Goal: Task Accomplishment & Management: Complete application form

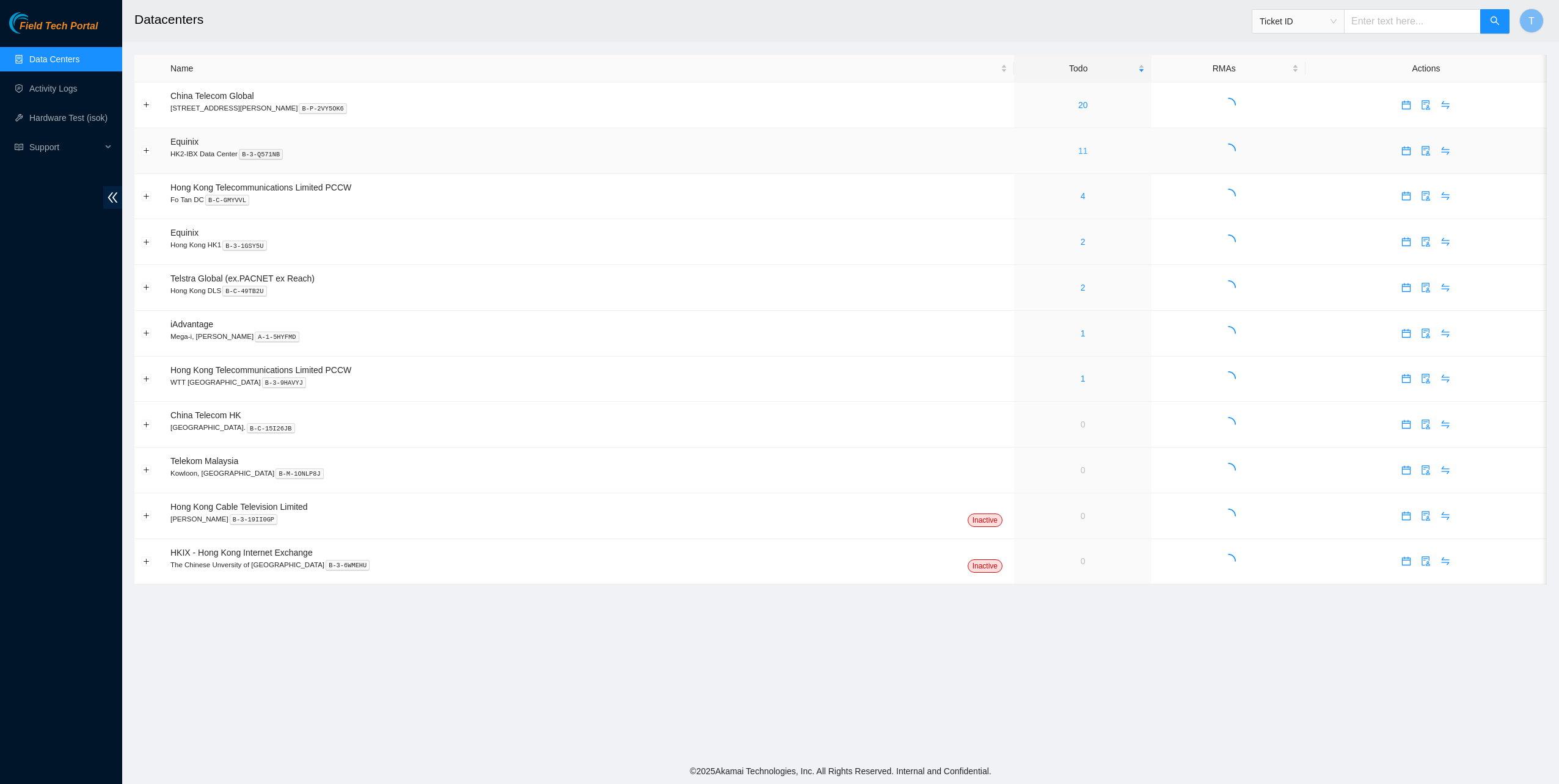
click at [1079, 151] on link "11" at bounding box center [1083, 150] width 10 height 10
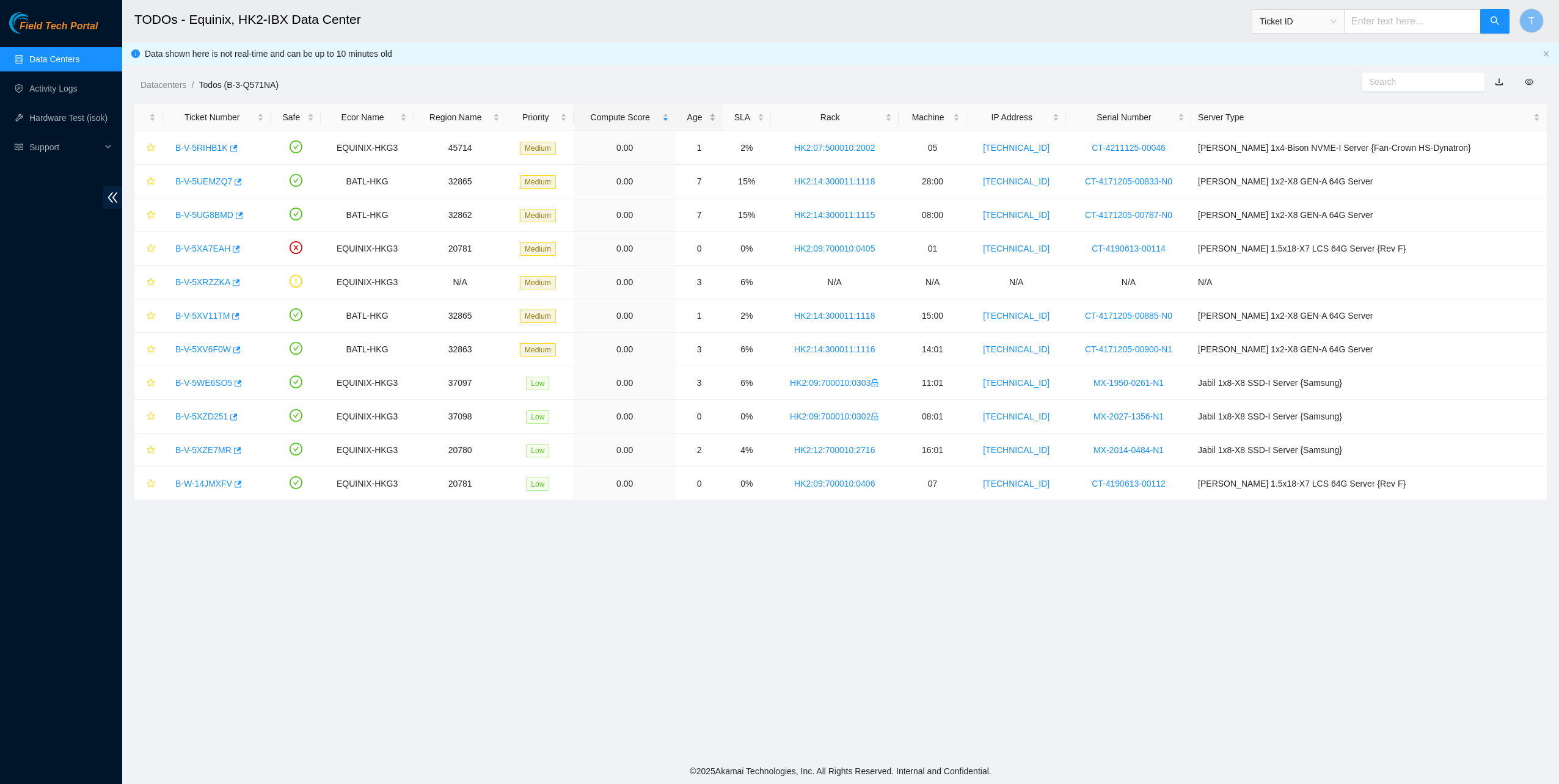
click at [716, 115] on div "Age" at bounding box center [699, 118] width 34 height 14
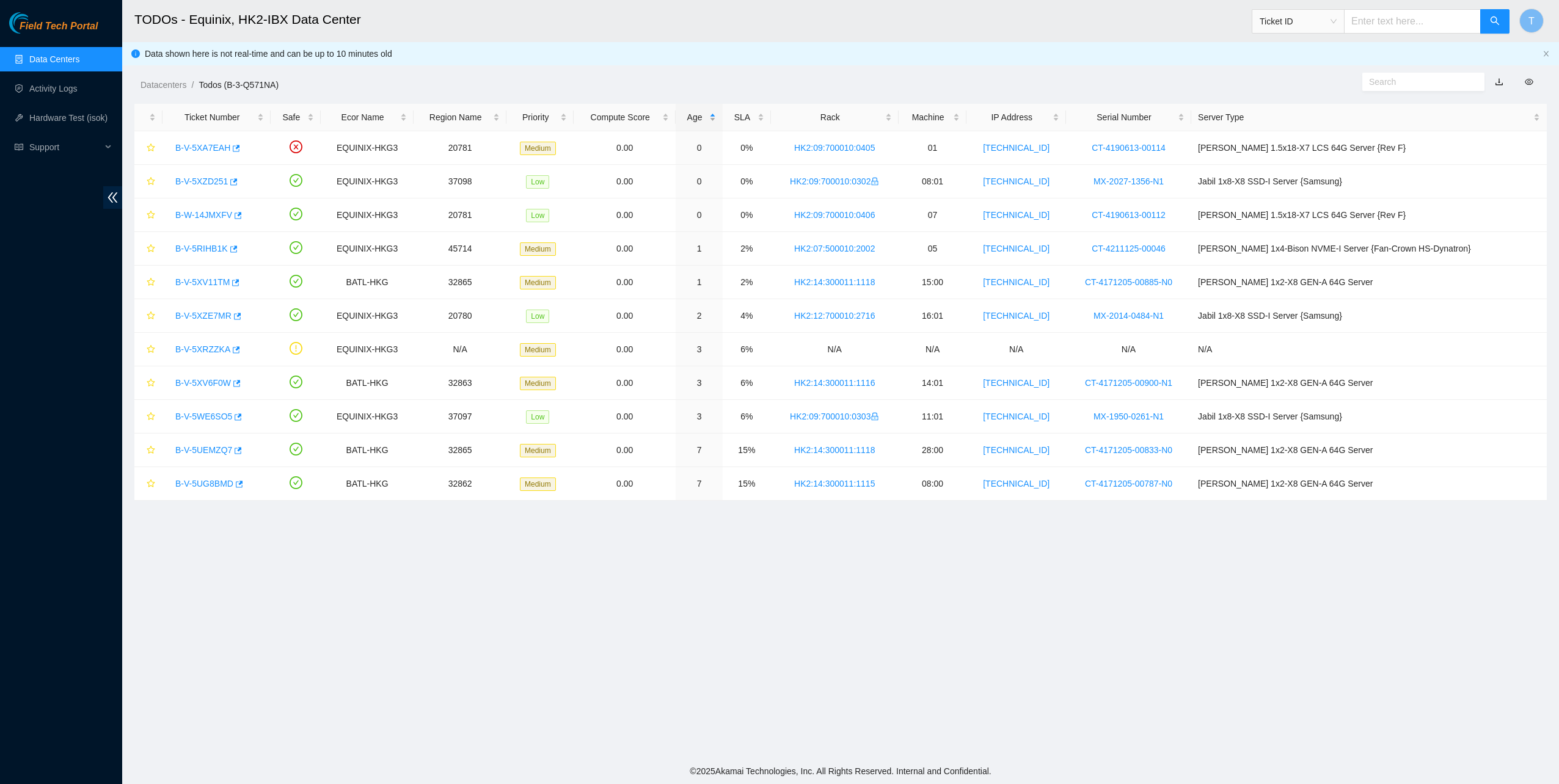
click at [716, 115] on div "Age" at bounding box center [699, 118] width 34 height 14
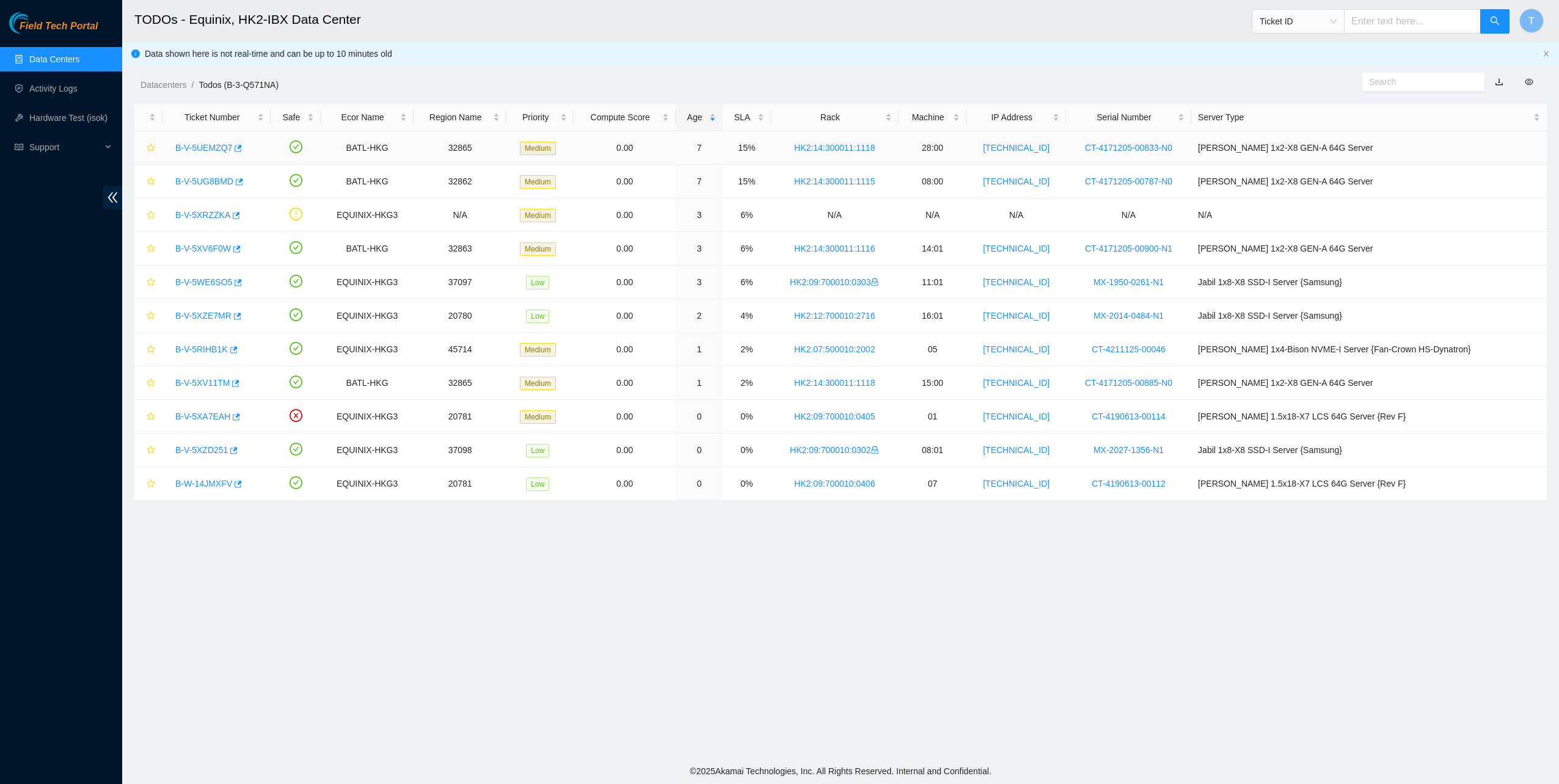
click at [188, 145] on link "B-V-5UEMZQ7" at bounding box center [204, 147] width 57 height 10
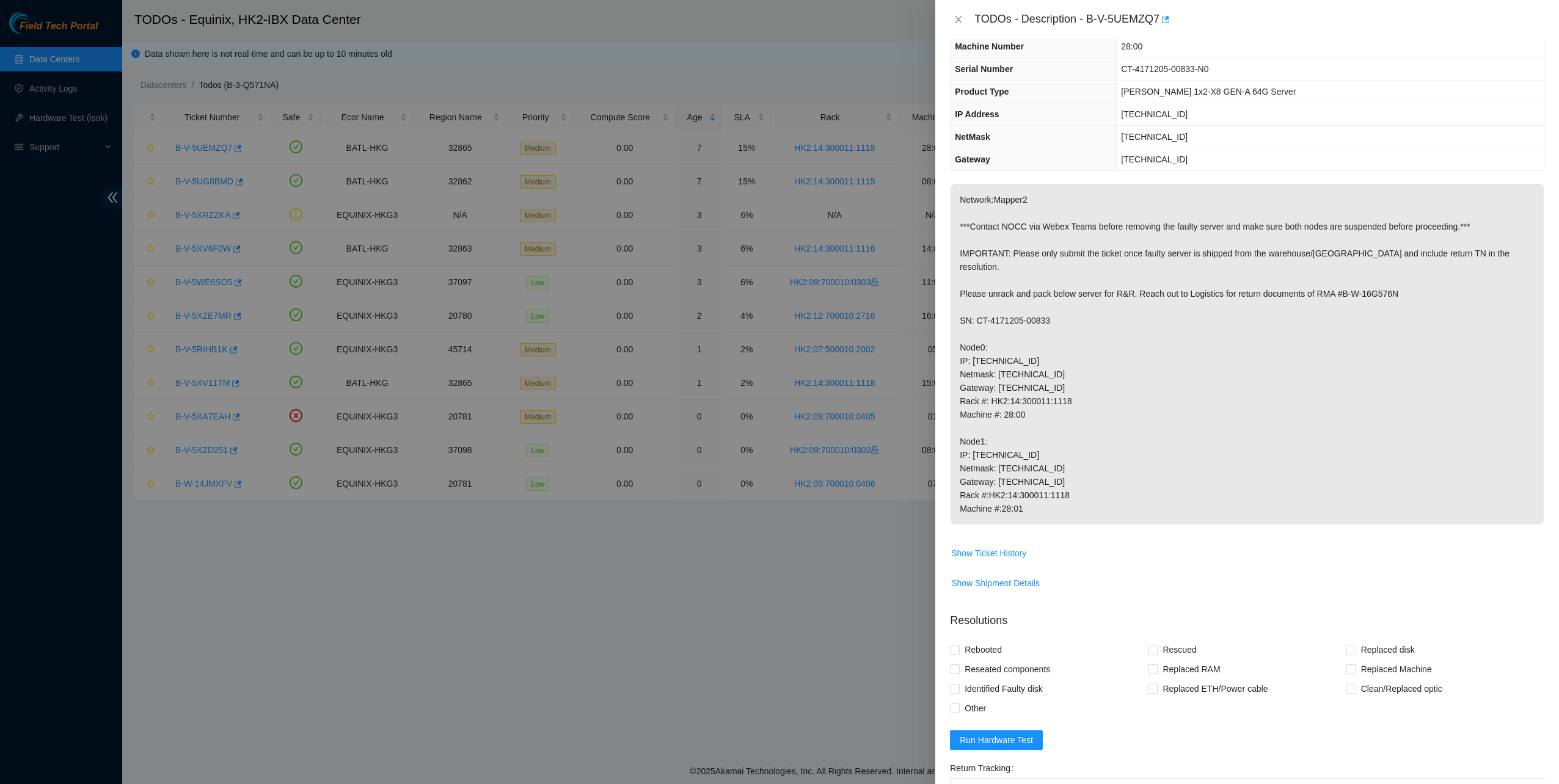
scroll to position [183, 0]
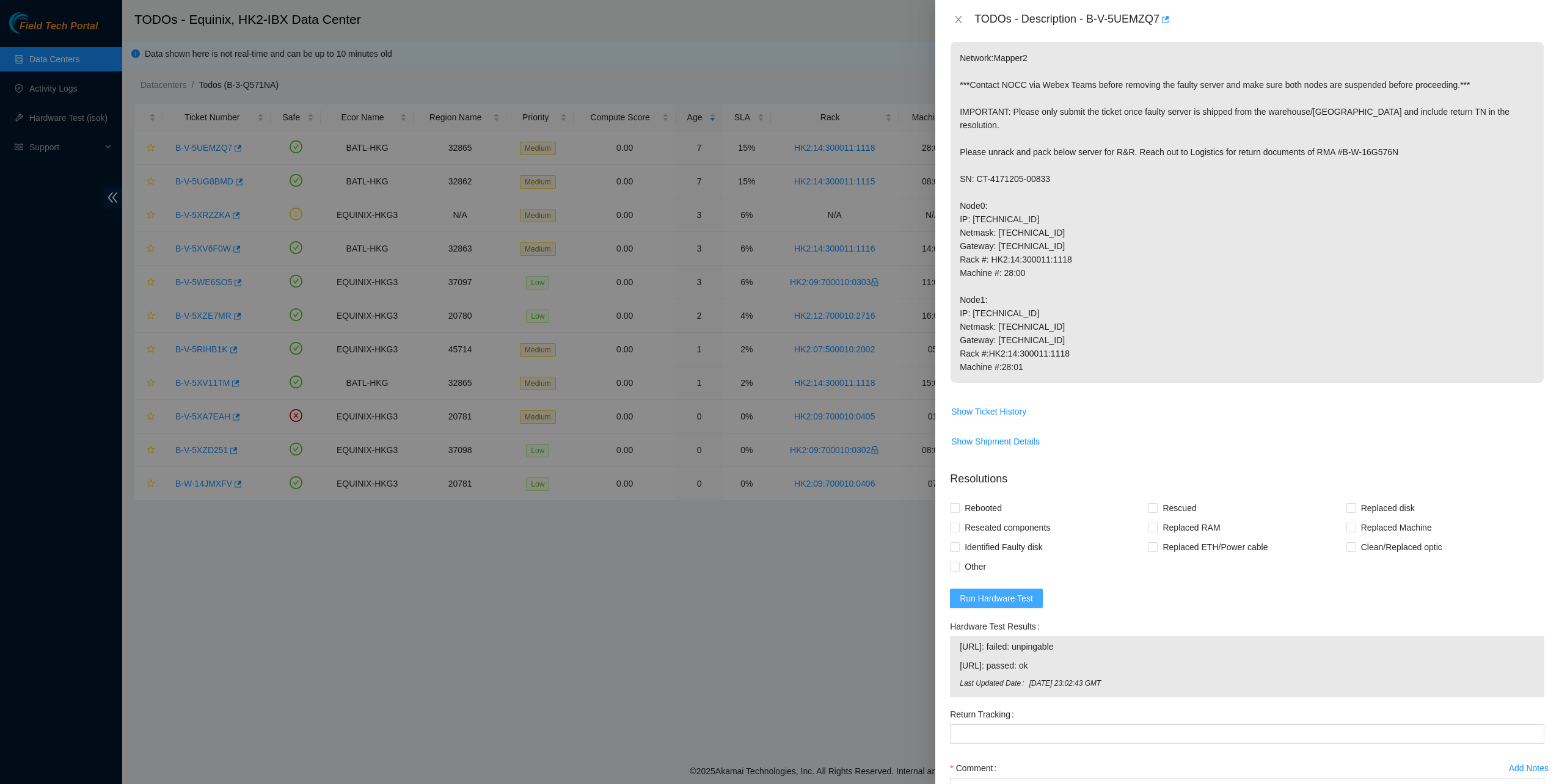
click at [1009, 592] on span "Run Hardware Test" at bounding box center [997, 598] width 73 height 14
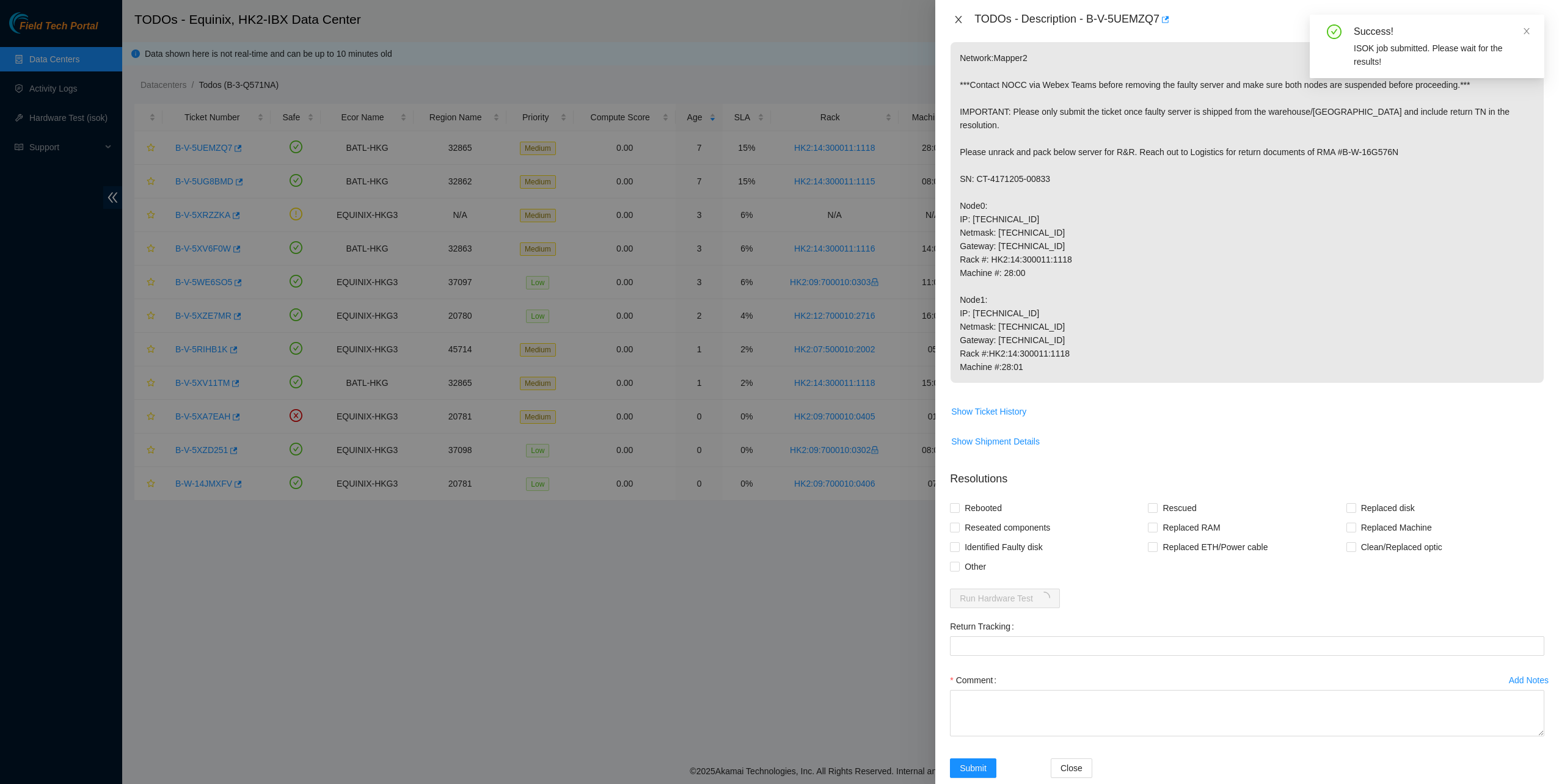
click at [957, 18] on icon "close" at bounding box center [959, 20] width 7 height 8
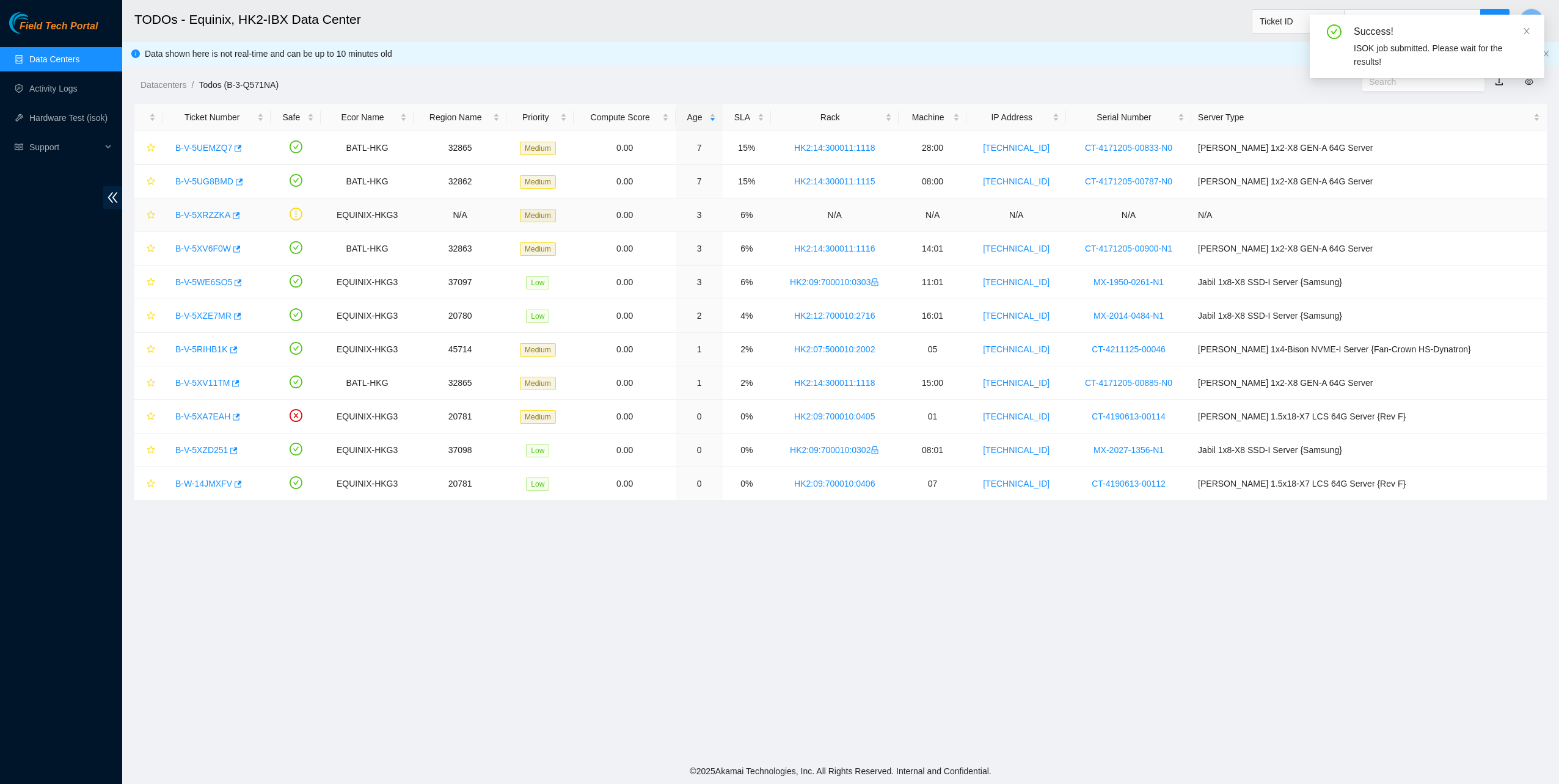
click at [211, 211] on link "B-V-5XRZZKA" at bounding box center [203, 215] width 55 height 10
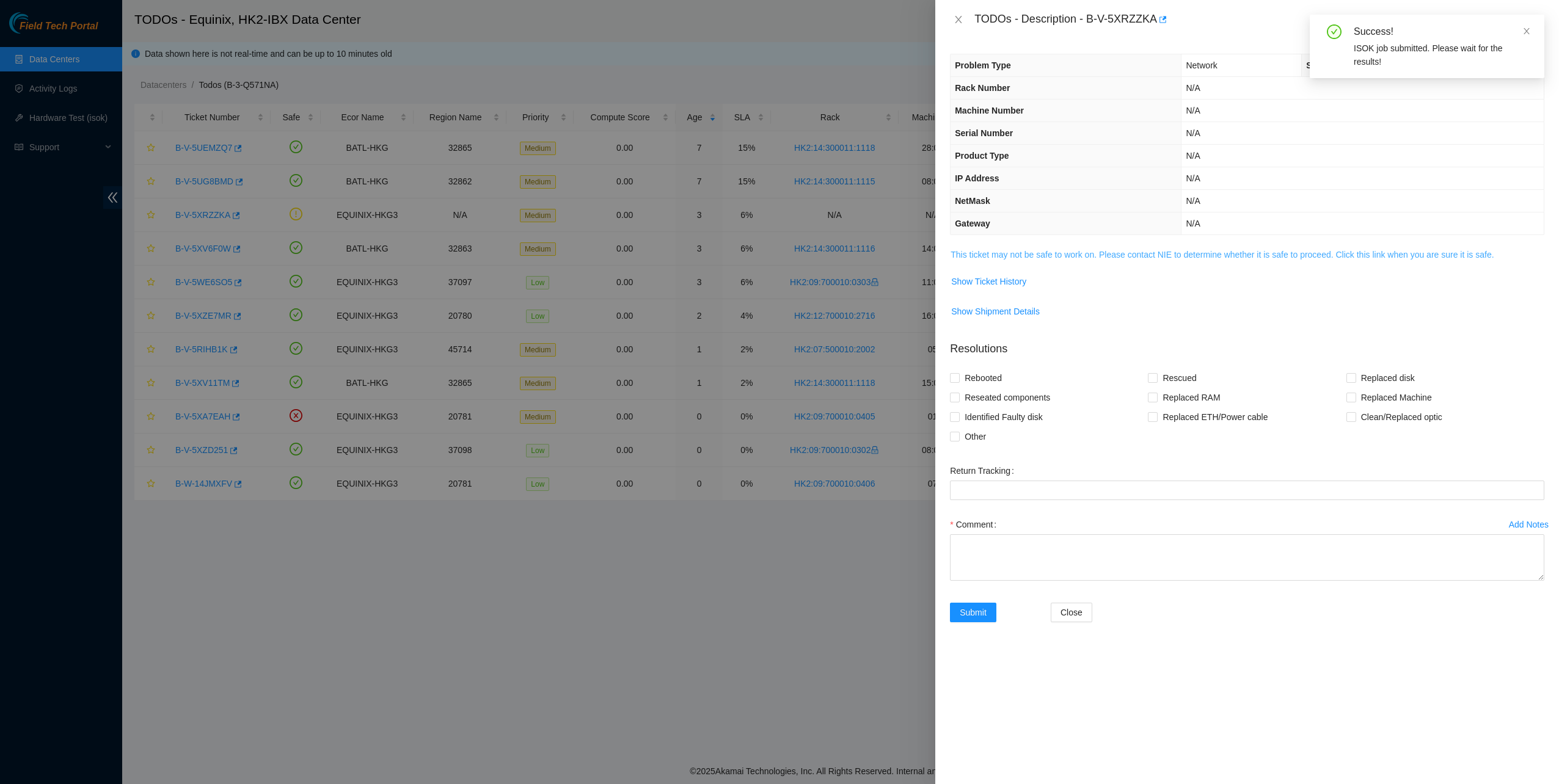
click at [1040, 250] on link "This ticket may not be safe to work on. Please contact NIE to determine whether…" at bounding box center [1222, 254] width 543 height 10
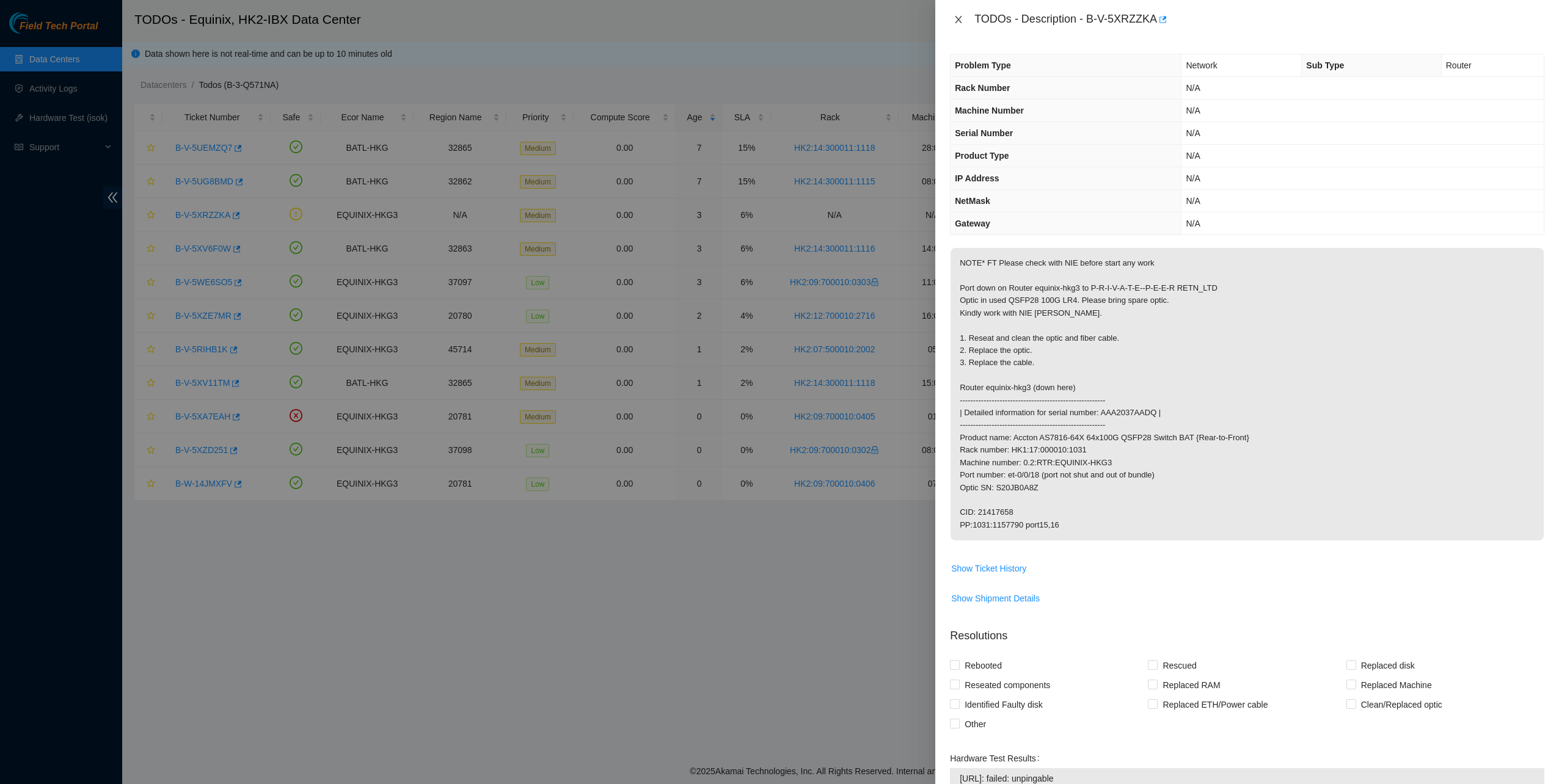
click at [959, 20] on icon "close" at bounding box center [959, 20] width 7 height 8
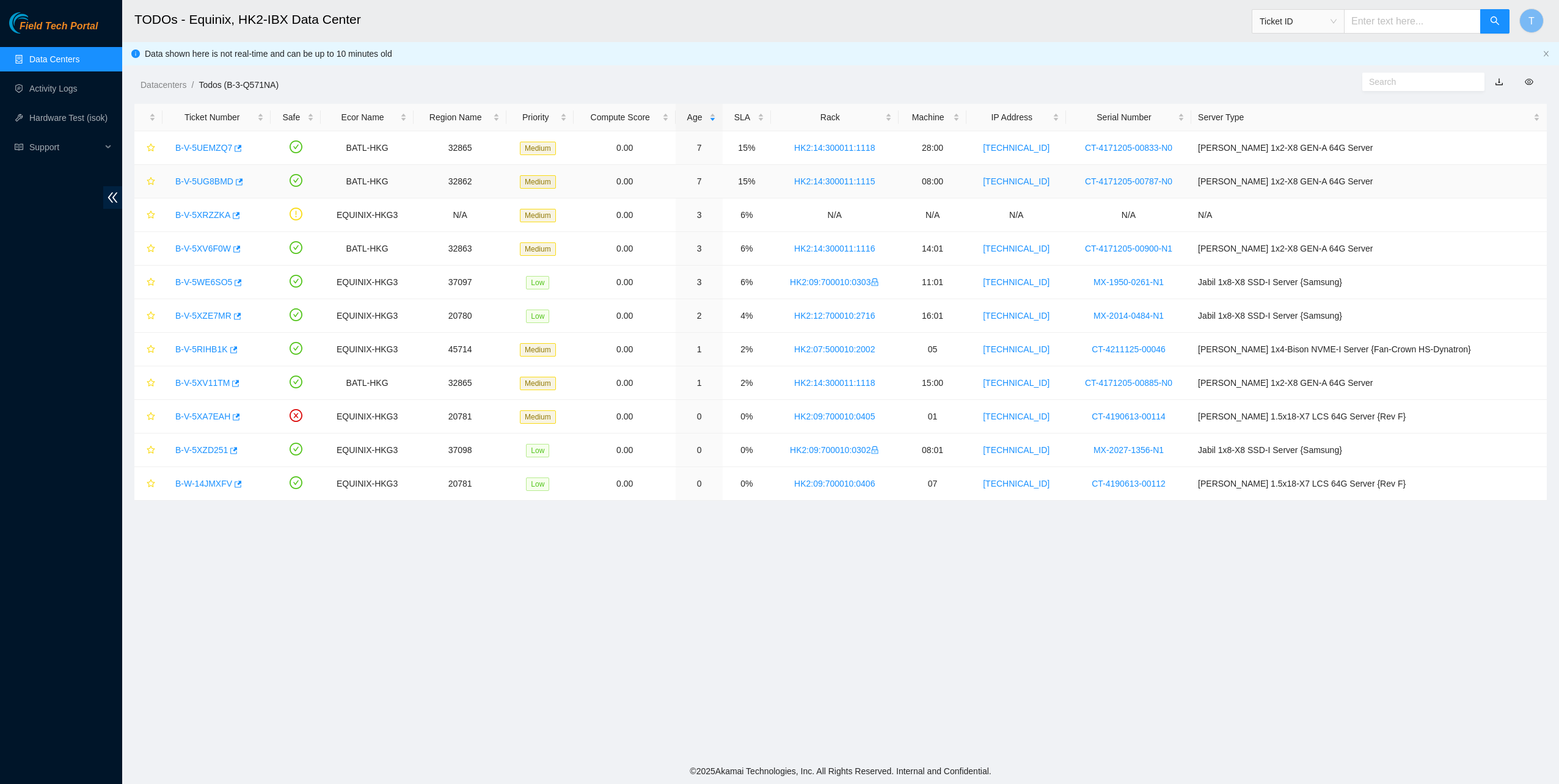
click at [212, 183] on link "B-V-5UG8BMD" at bounding box center [205, 181] width 58 height 10
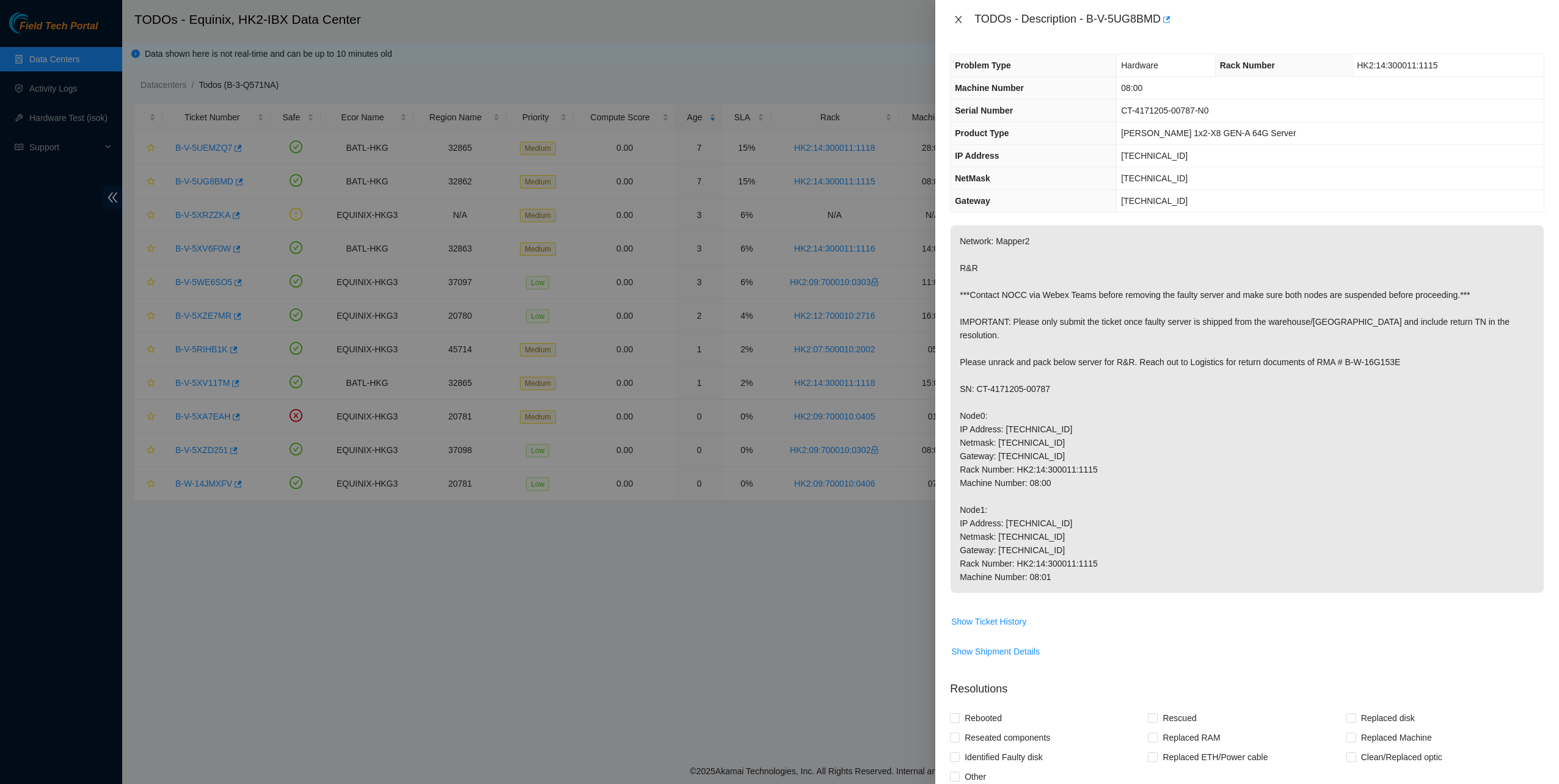
drag, startPoint x: 962, startPoint y: 17, endPoint x: 957, endPoint y: 22, distance: 7.1
click at [961, 18] on icon "close" at bounding box center [959, 19] width 10 height 10
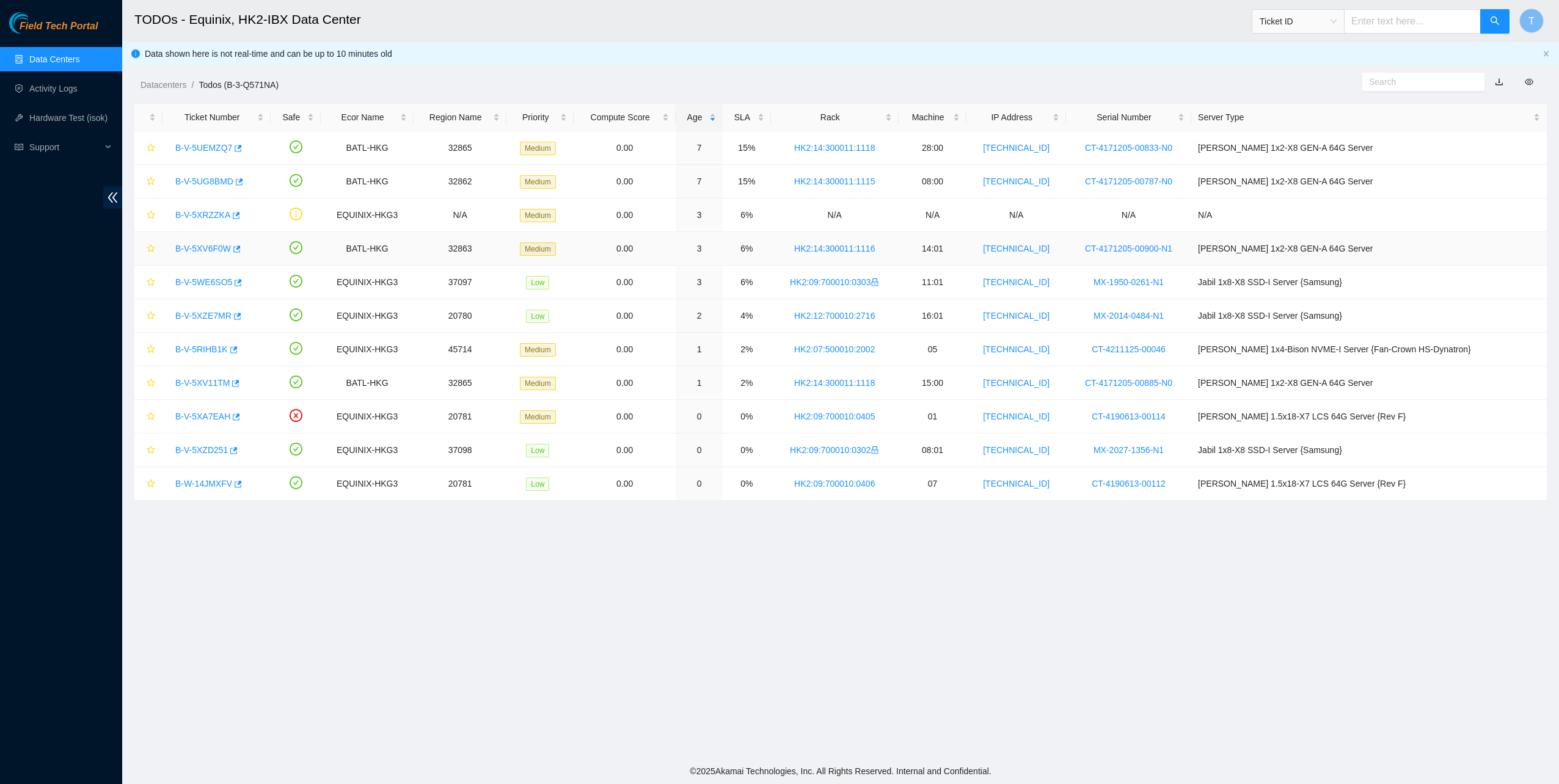
click at [212, 247] on link "B-V-5XV6F0W" at bounding box center [203, 248] width 56 height 10
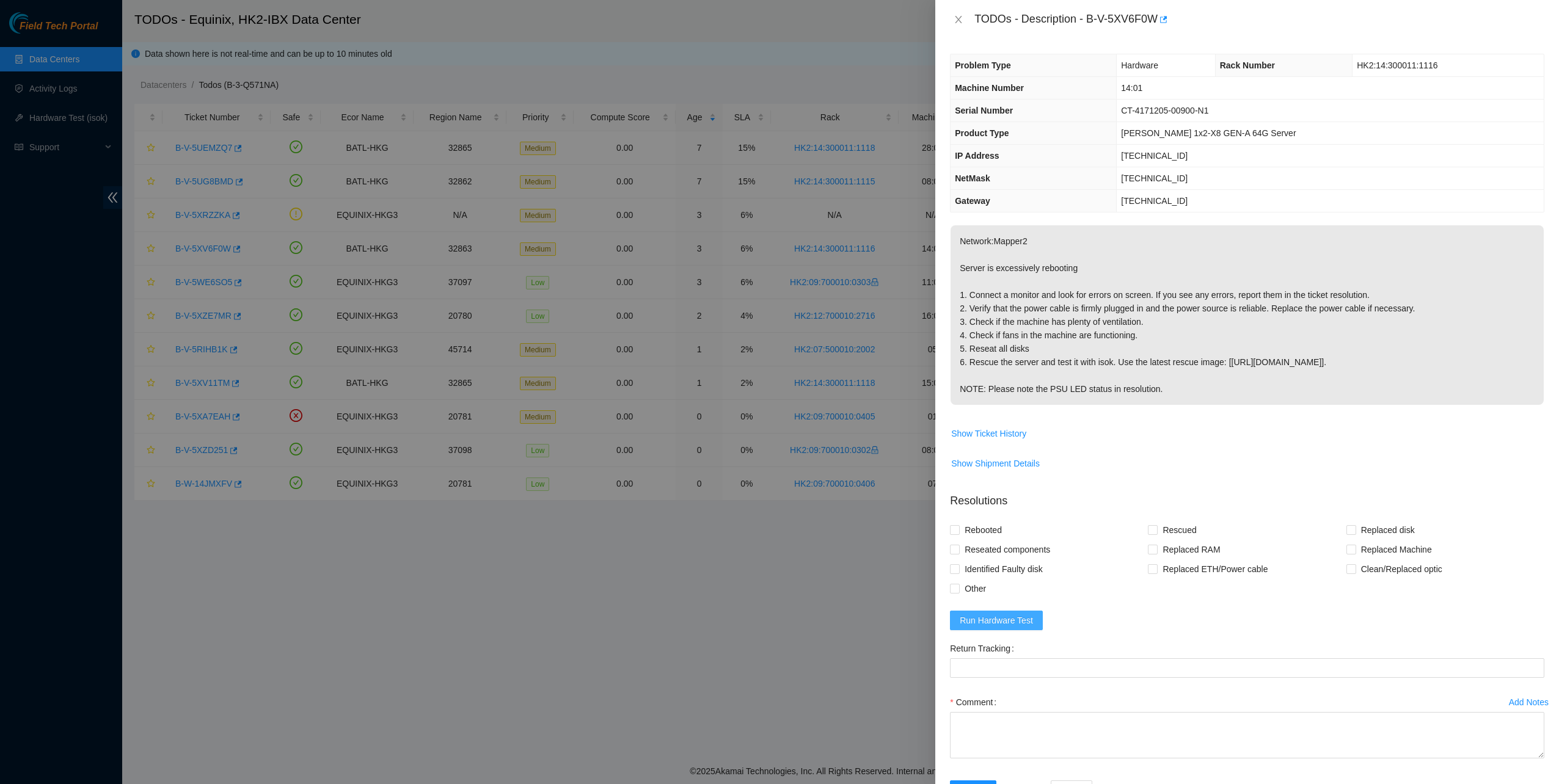
click at [1026, 624] on span "Run Hardware Test" at bounding box center [997, 621] width 73 height 14
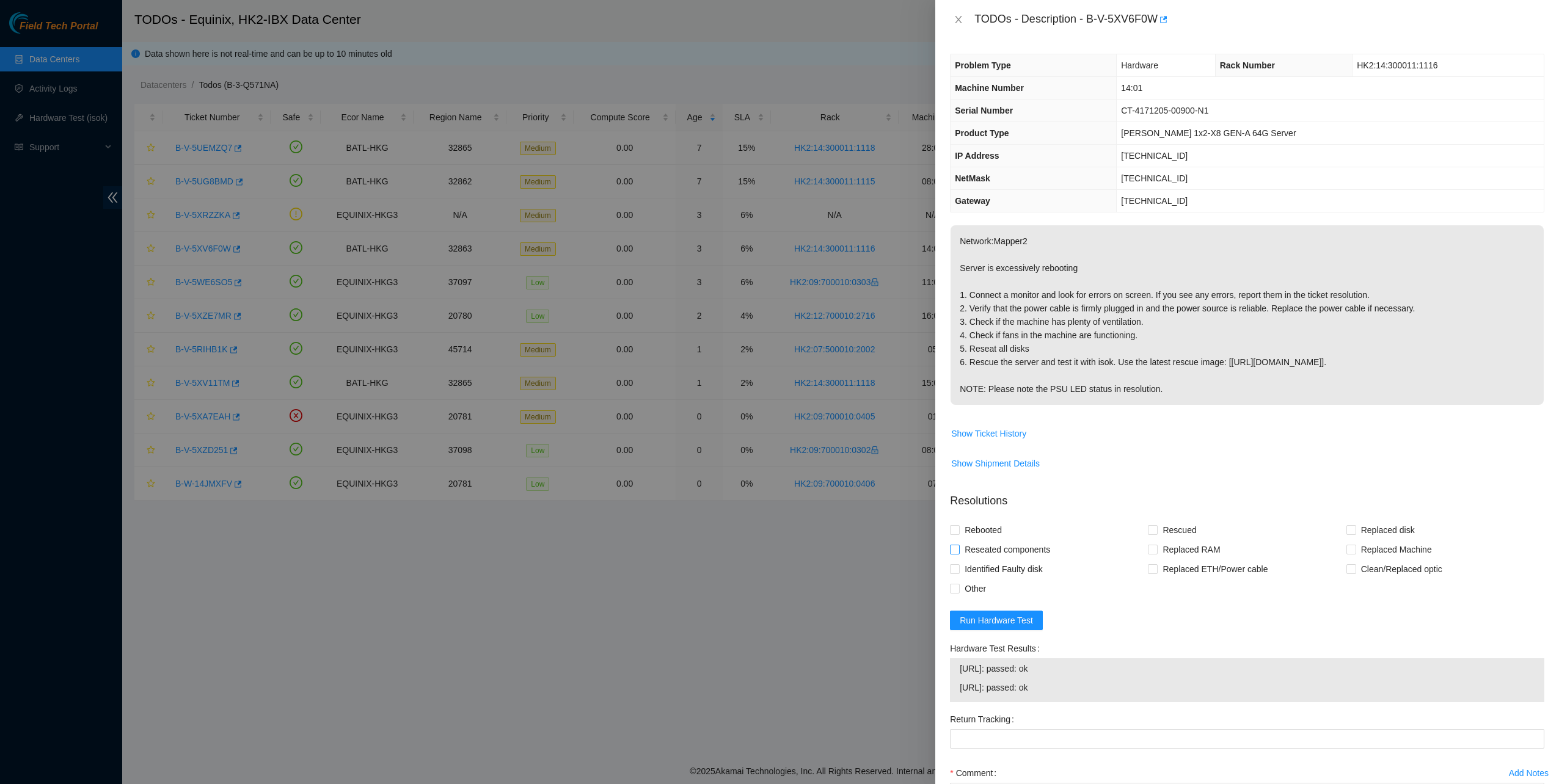
click at [969, 549] on span "Reseated components" at bounding box center [1008, 550] width 95 height 20
click at [959, 549] on input "Reseated components" at bounding box center [954, 548] width 8 height 8
checkbox input "true"
click at [970, 521] on span "Rebooted" at bounding box center [984, 530] width 47 height 20
click at [959, 525] on input "Rebooted" at bounding box center [954, 529] width 8 height 8
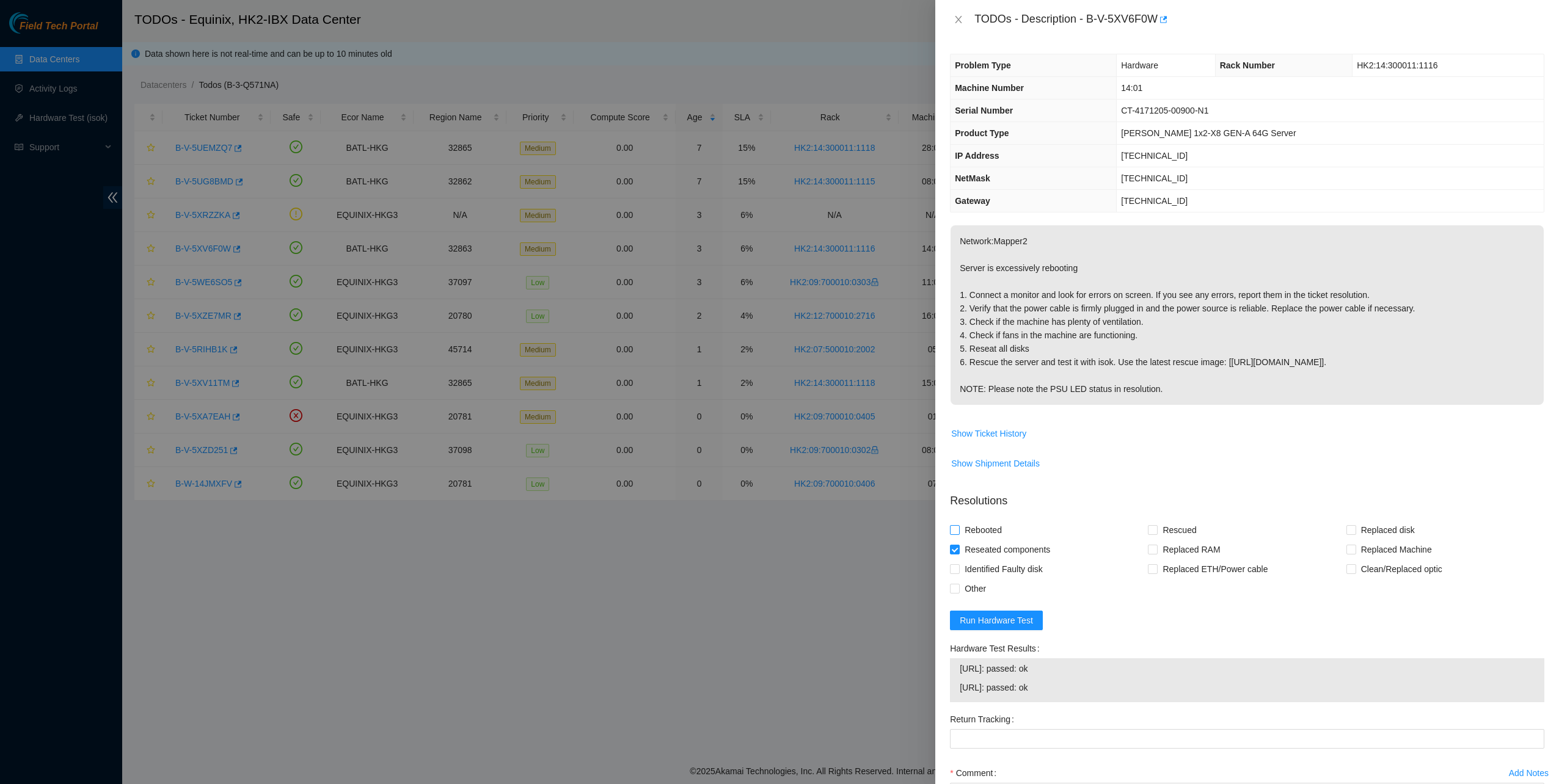
checkbox input "true"
click at [1148, 528] on input "Rescued" at bounding box center [1152, 529] width 8 height 8
checkbox input "true"
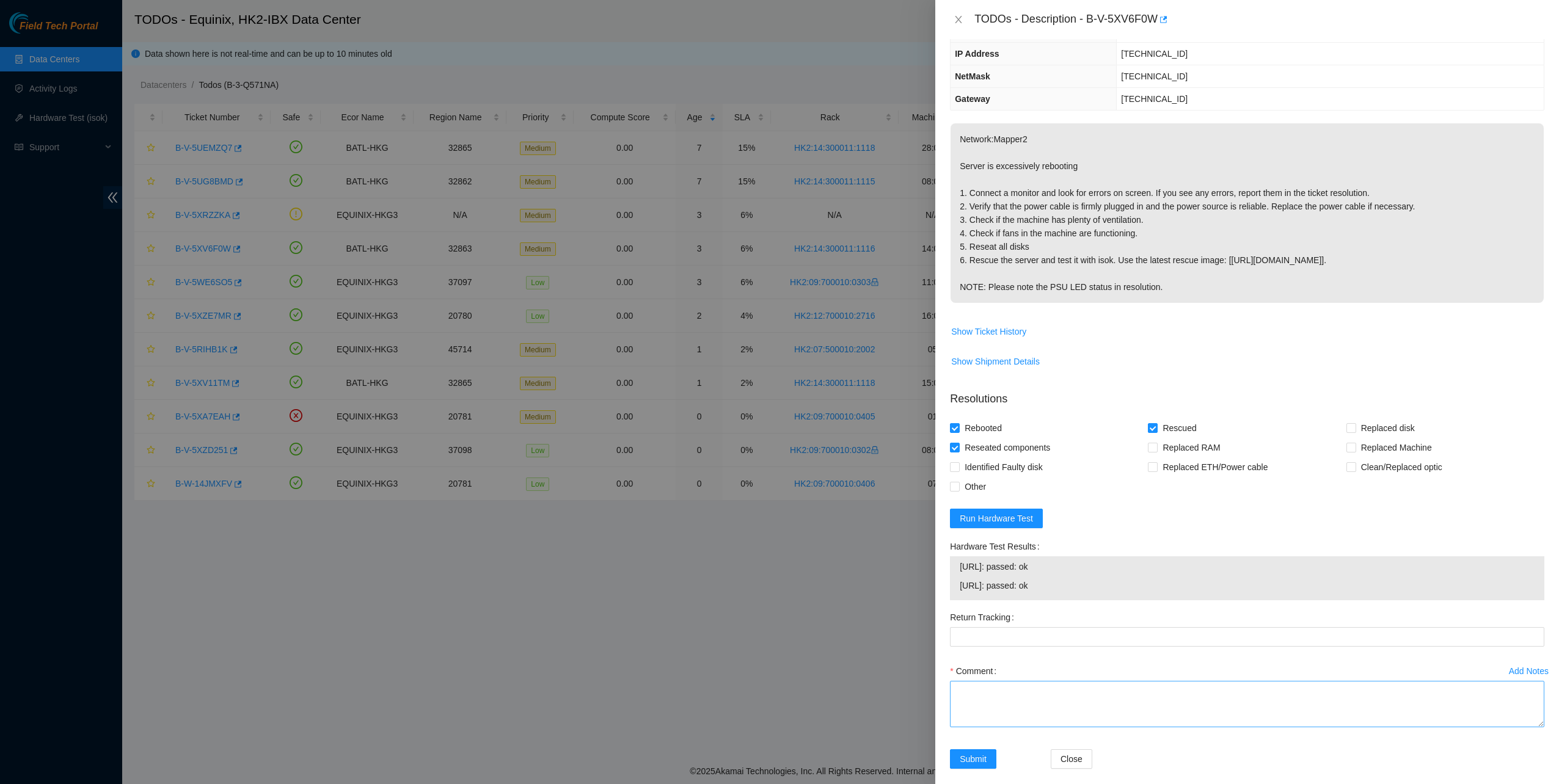
scroll to position [114, 0]
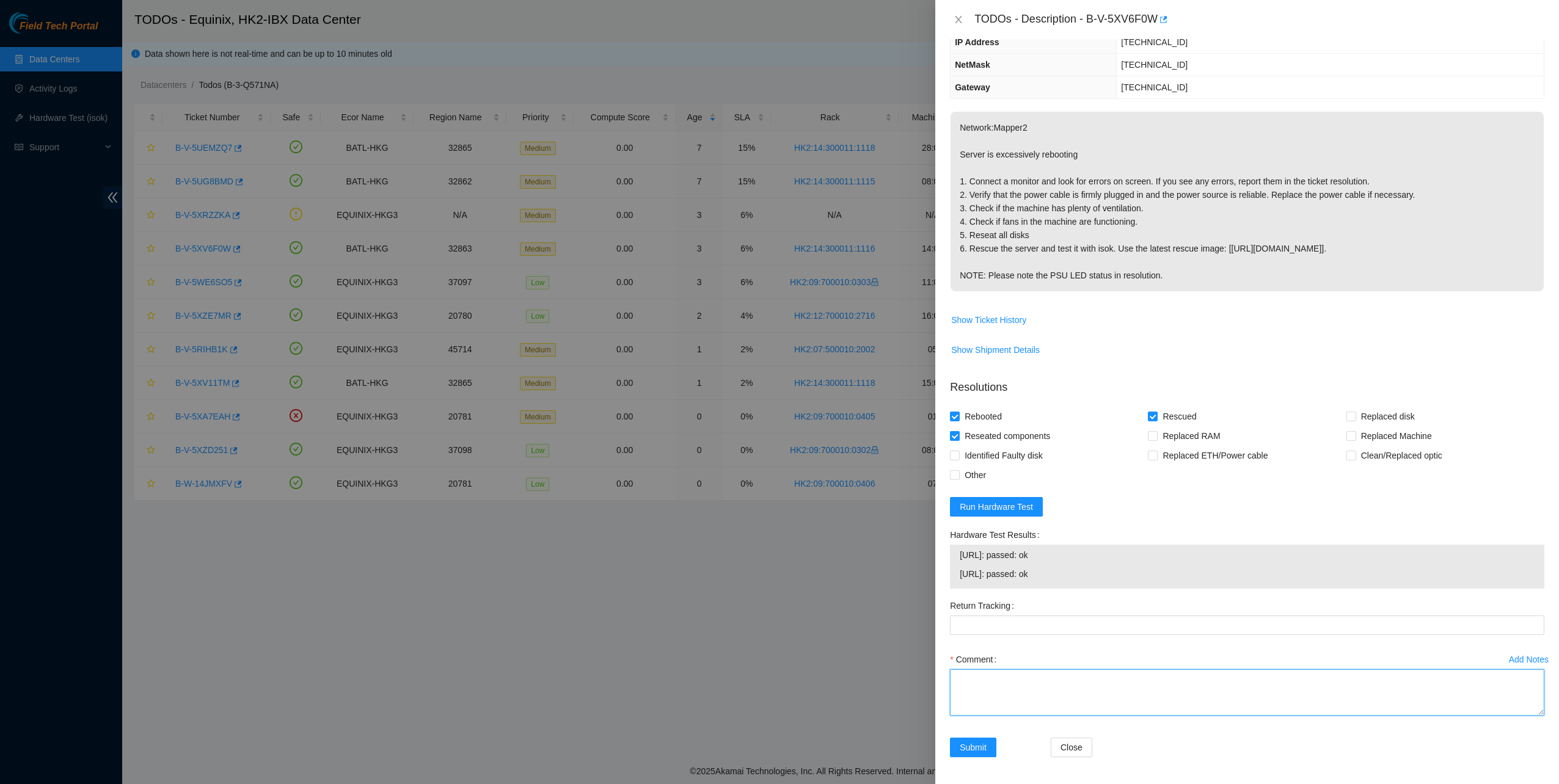
click at [1047, 684] on textarea "Comment" at bounding box center [1247, 692] width 594 height 47
type textarea "pass ok"
click at [976, 742] on span "Submit" at bounding box center [973, 747] width 27 height 14
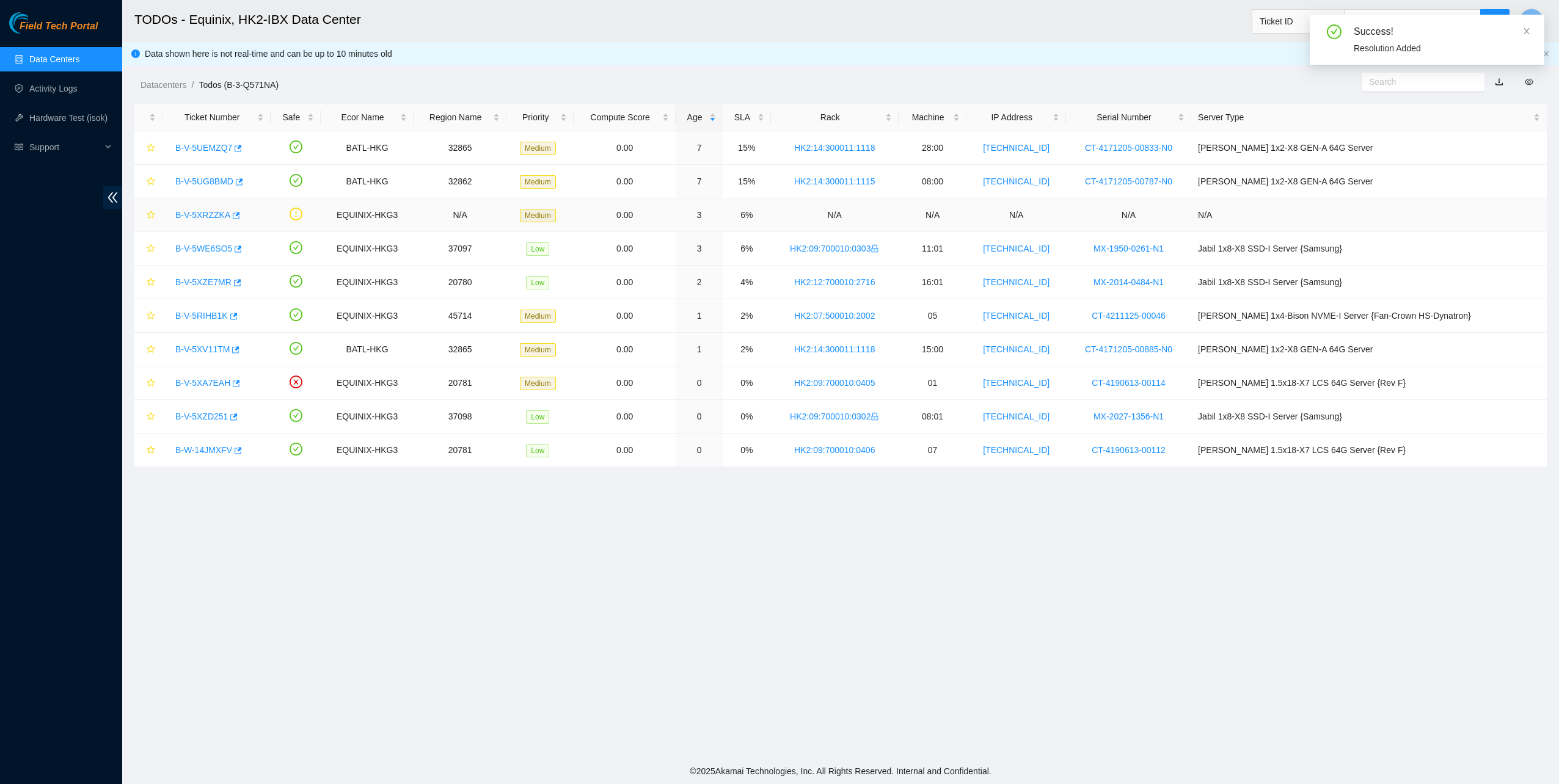
click at [214, 215] on link "B-V-5XRZZKA" at bounding box center [203, 215] width 55 height 10
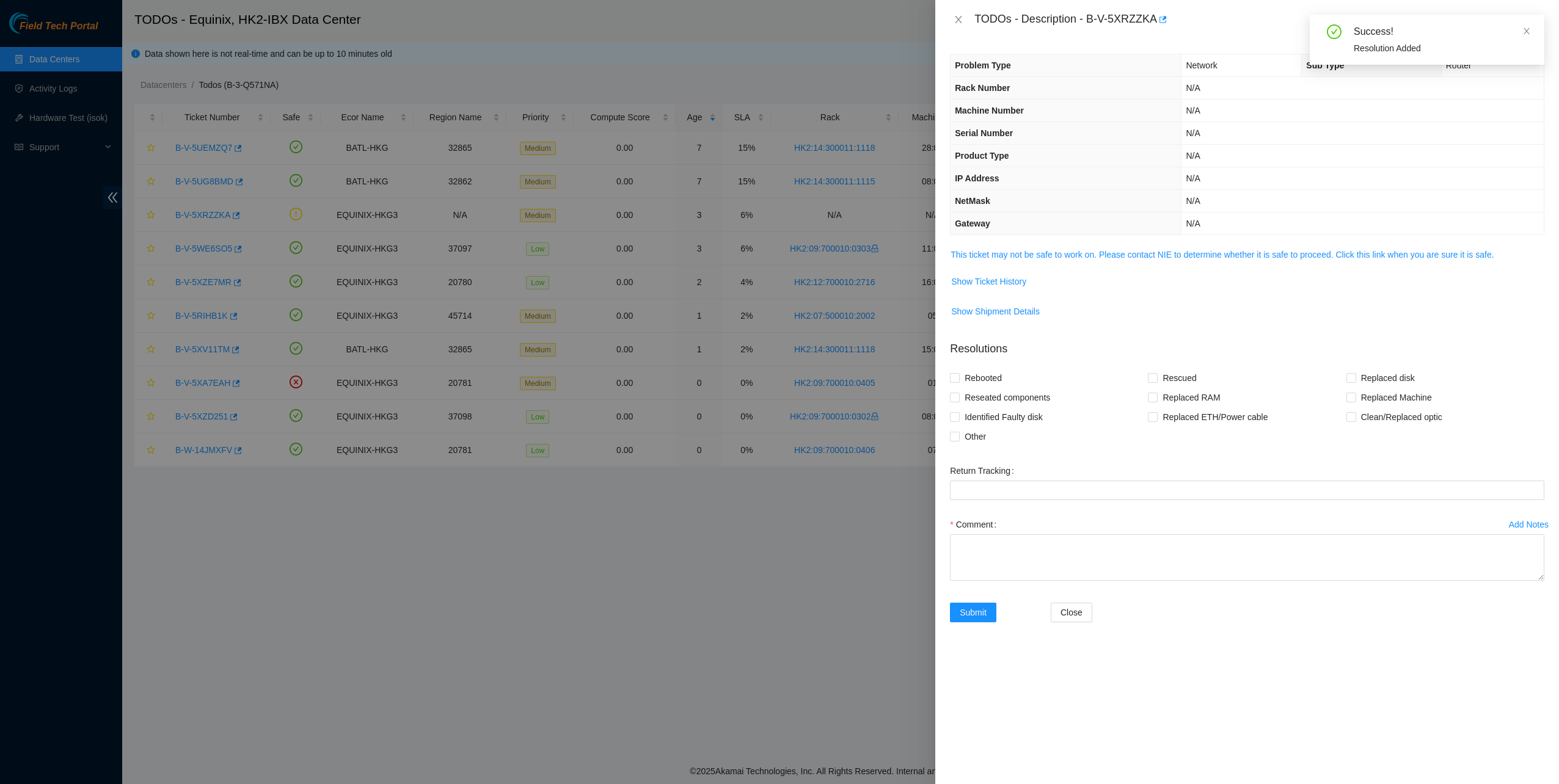
drag, startPoint x: 963, startPoint y: 434, endPoint x: 969, endPoint y: 456, distance: 22.8
click at [963, 434] on span "Other" at bounding box center [975, 437] width 31 height 20
click at [959, 434] on input "Other" at bounding box center [954, 435] width 8 height 8
checkbox input "true"
click at [985, 550] on textarea "Comment" at bounding box center [1247, 557] width 594 height 47
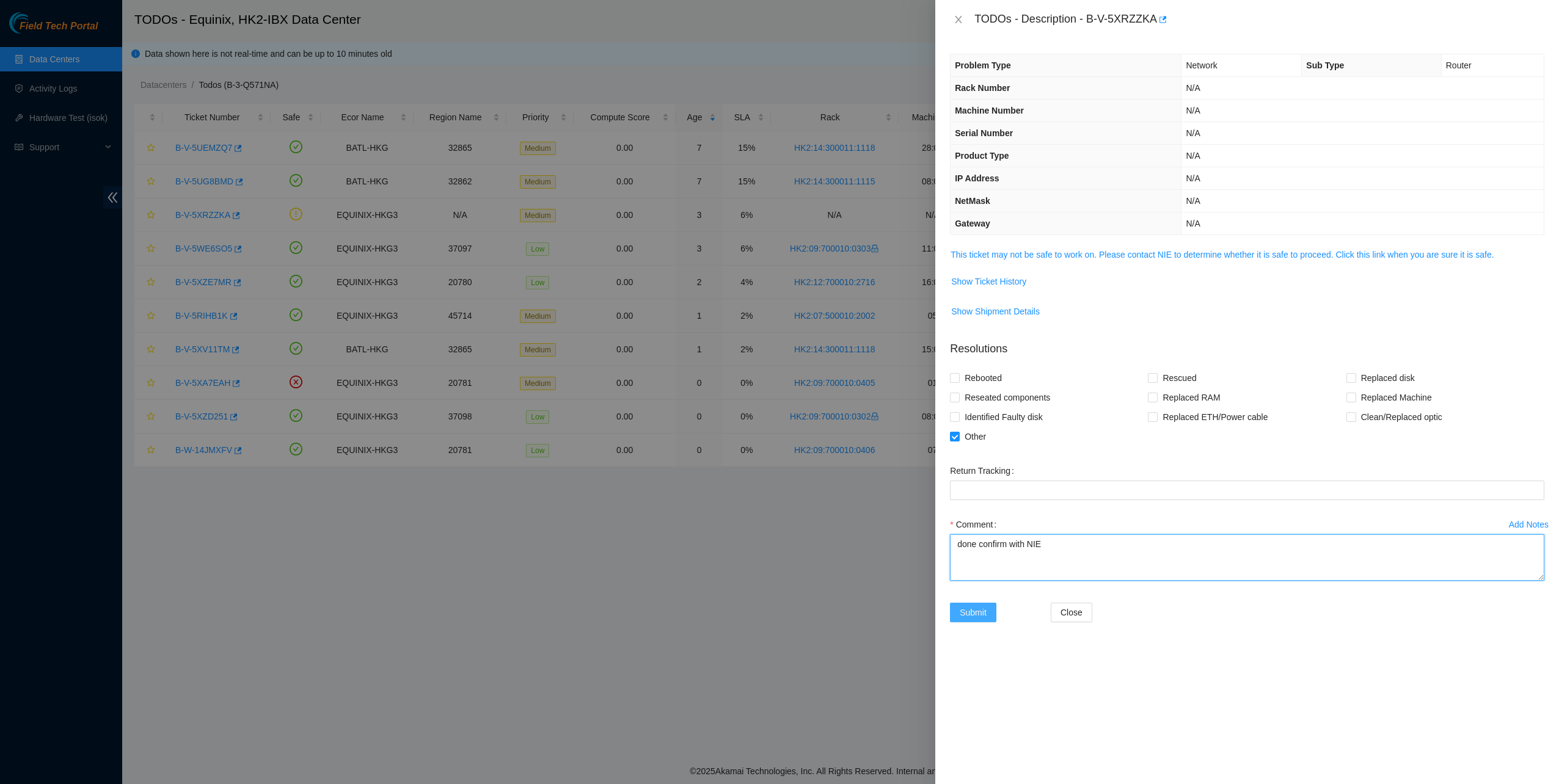
type textarea "done confirm with NIE"
click at [991, 608] on button "Submit" at bounding box center [973, 612] width 47 height 20
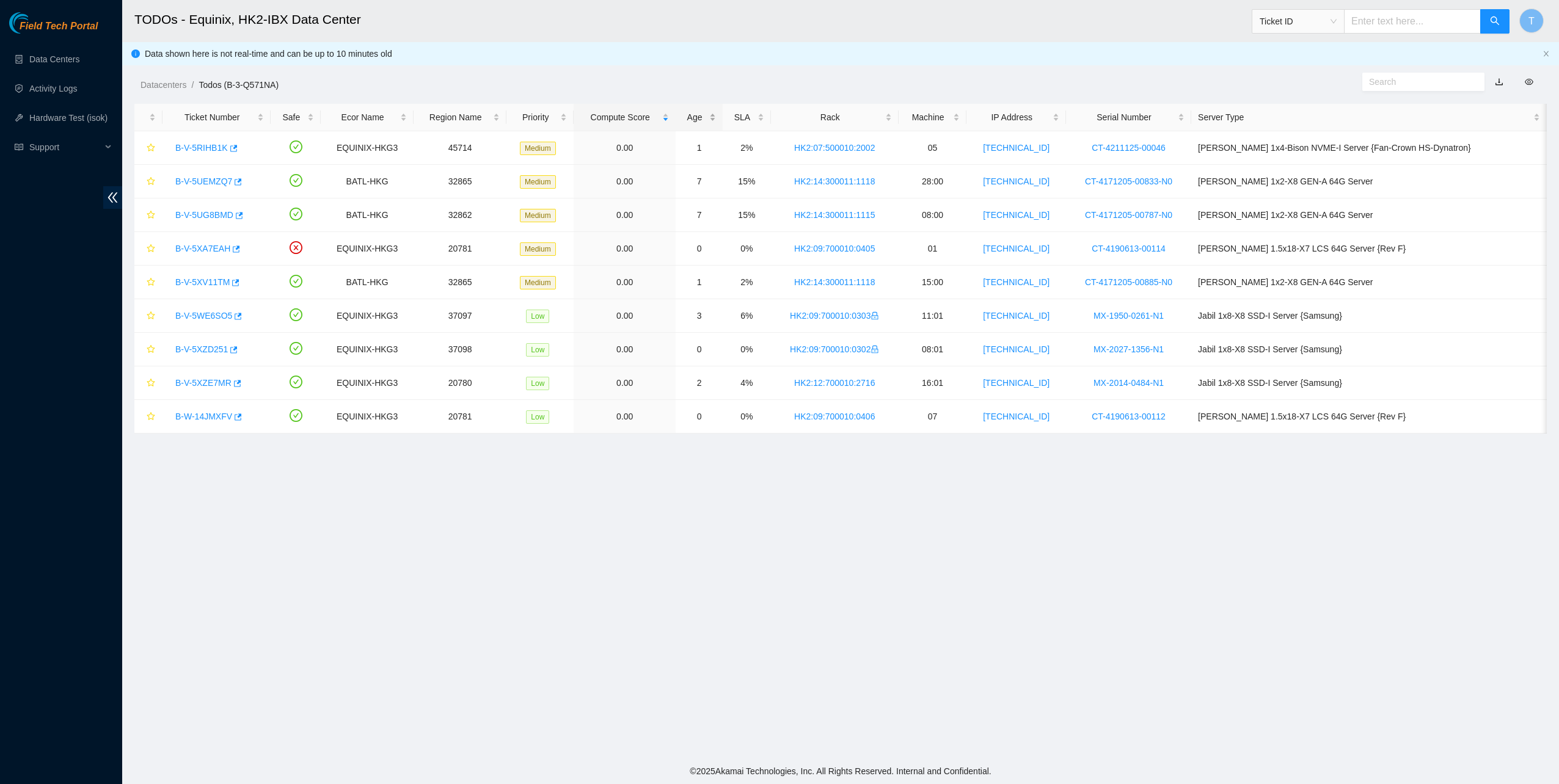
click at [716, 116] on div "Age" at bounding box center [699, 118] width 34 height 14
click at [716, 111] on div "Age" at bounding box center [699, 118] width 34 height 14
click at [57, 93] on link "Activity Logs" at bounding box center [53, 89] width 48 height 10
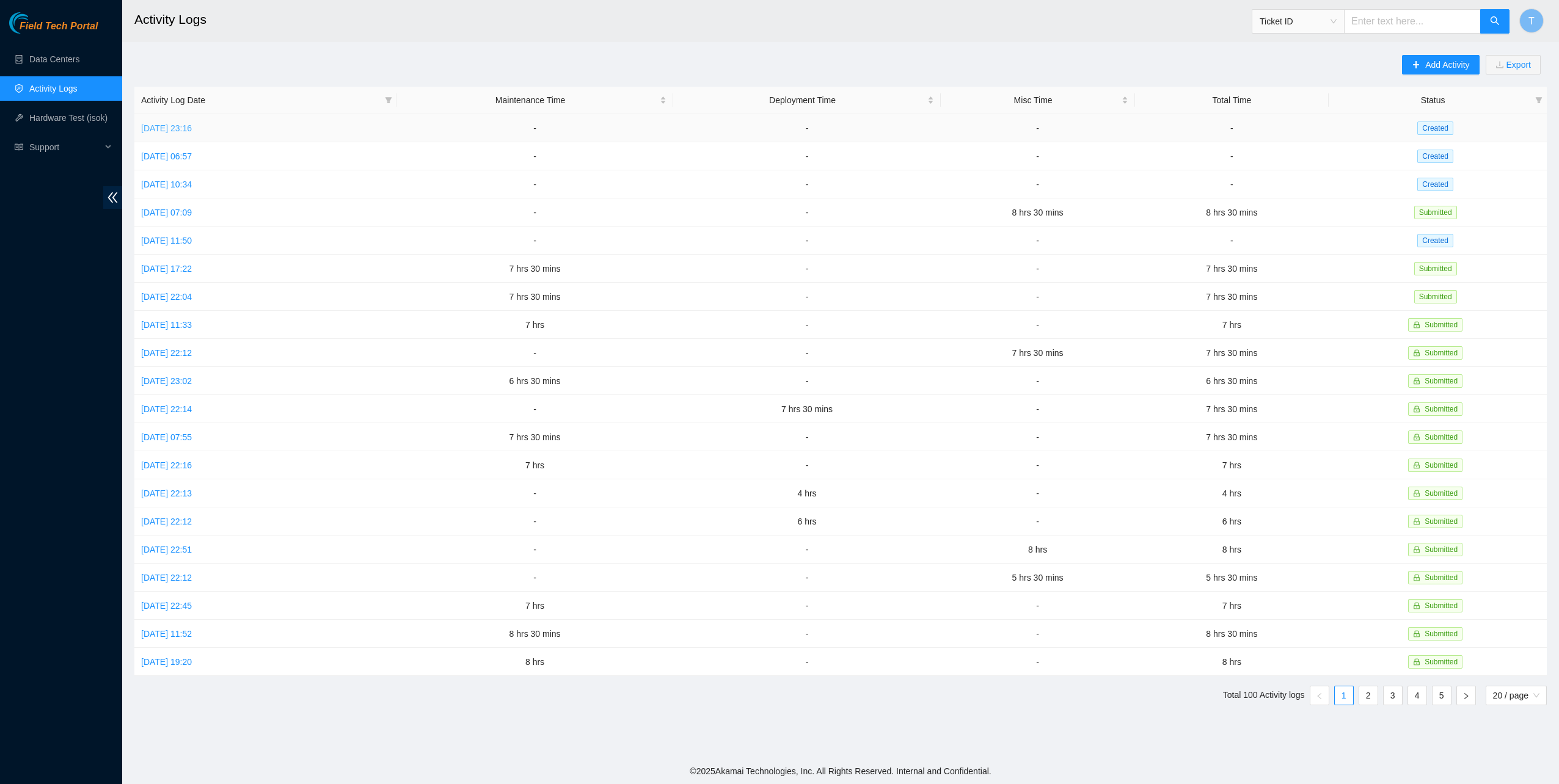
click at [172, 127] on link "[DATE] 23:16" at bounding box center [167, 128] width 50 height 10
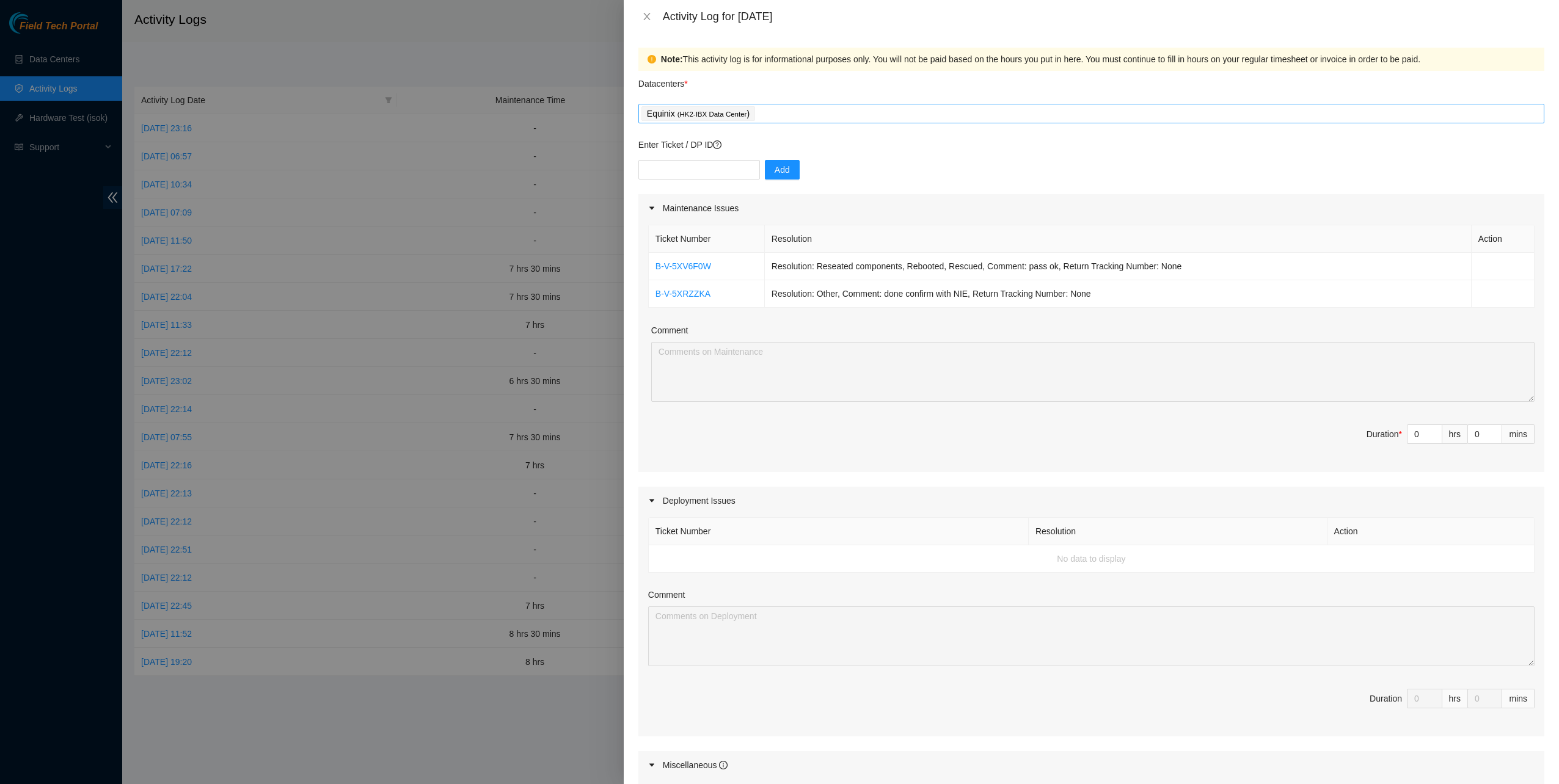
drag, startPoint x: 809, startPoint y: 124, endPoint x: 804, endPoint y: 118, distance: 7.8
click at [807, 124] on form "Datacenters * Equinix ( HK2-IBX Data Center ) Enter Ticket / DP ID Add Maintena…" at bounding box center [1092, 549] width 906 height 956
click at [804, 115] on div "Equinix ( HK2-IBX Data Center )" at bounding box center [1092, 114] width 900 height 17
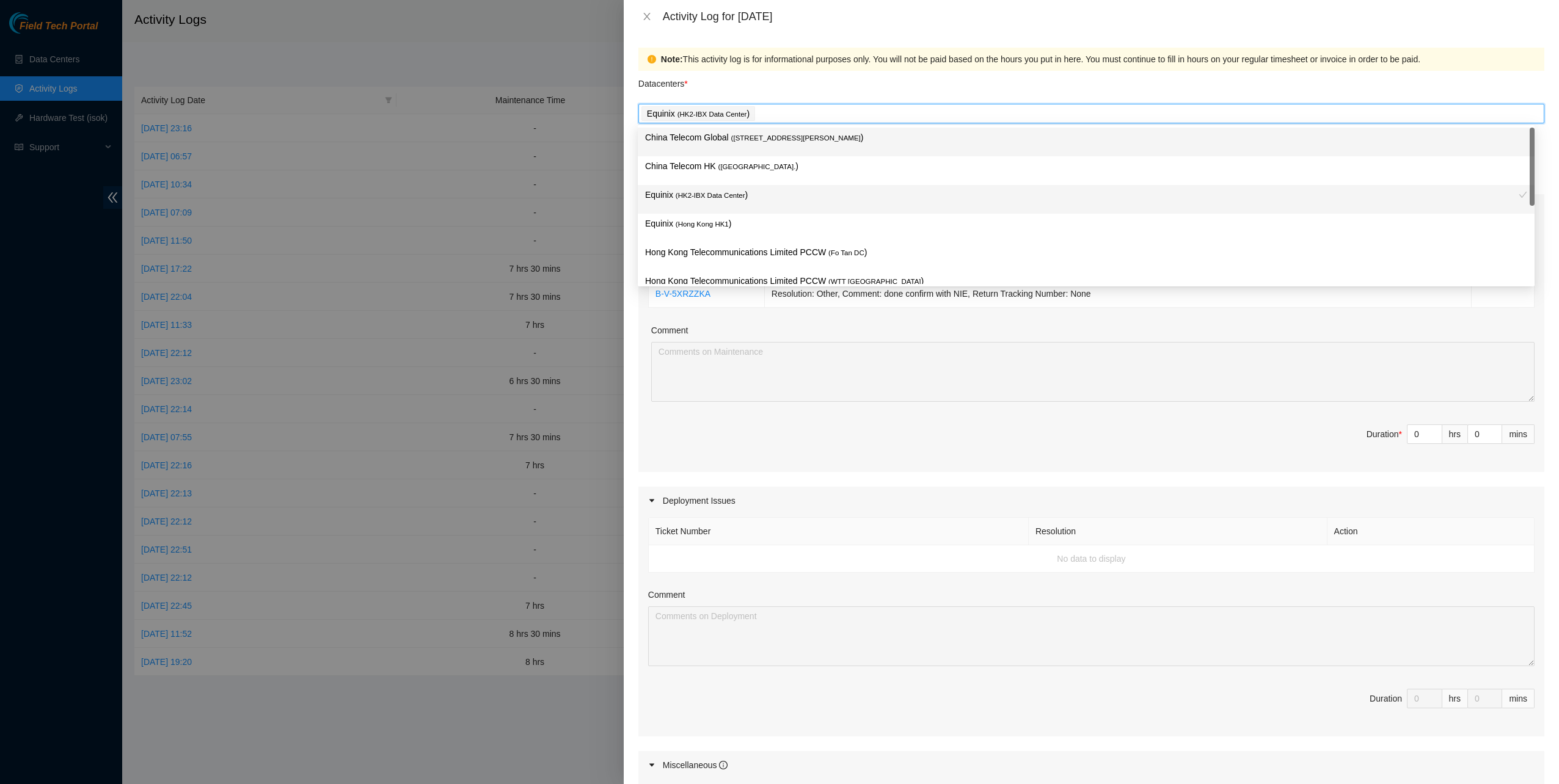
drag, startPoint x: 768, startPoint y: 142, endPoint x: 760, endPoint y: 159, distance: 18.8
click at [768, 143] on p "China Telecom Global ( [STREET_ADDRESS][PERSON_NAME] )" at bounding box center [1086, 137] width 882 height 14
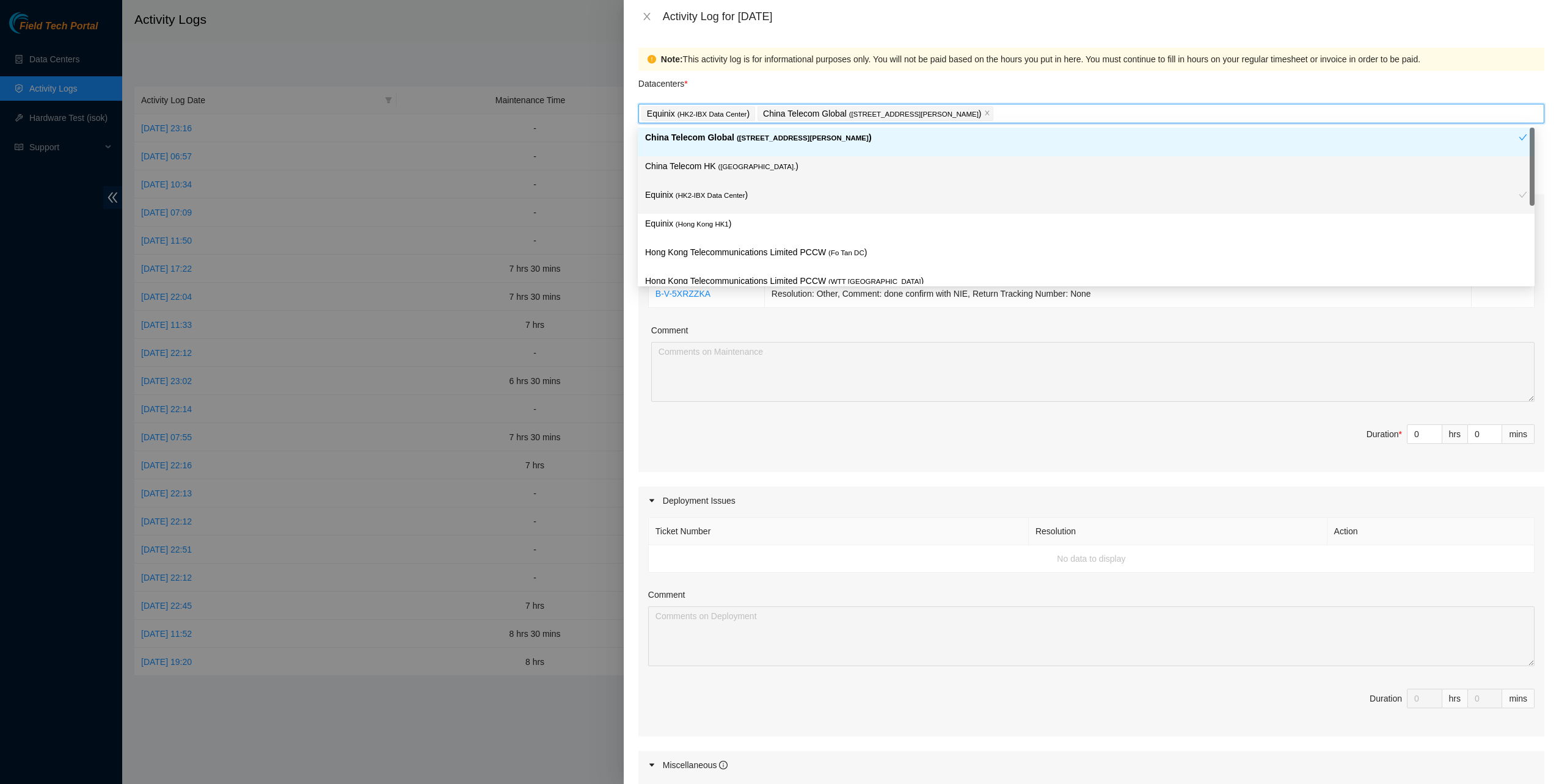
click at [754, 163] on span "( [GEOGRAPHIC_DATA]." at bounding box center [758, 167] width 78 height 8
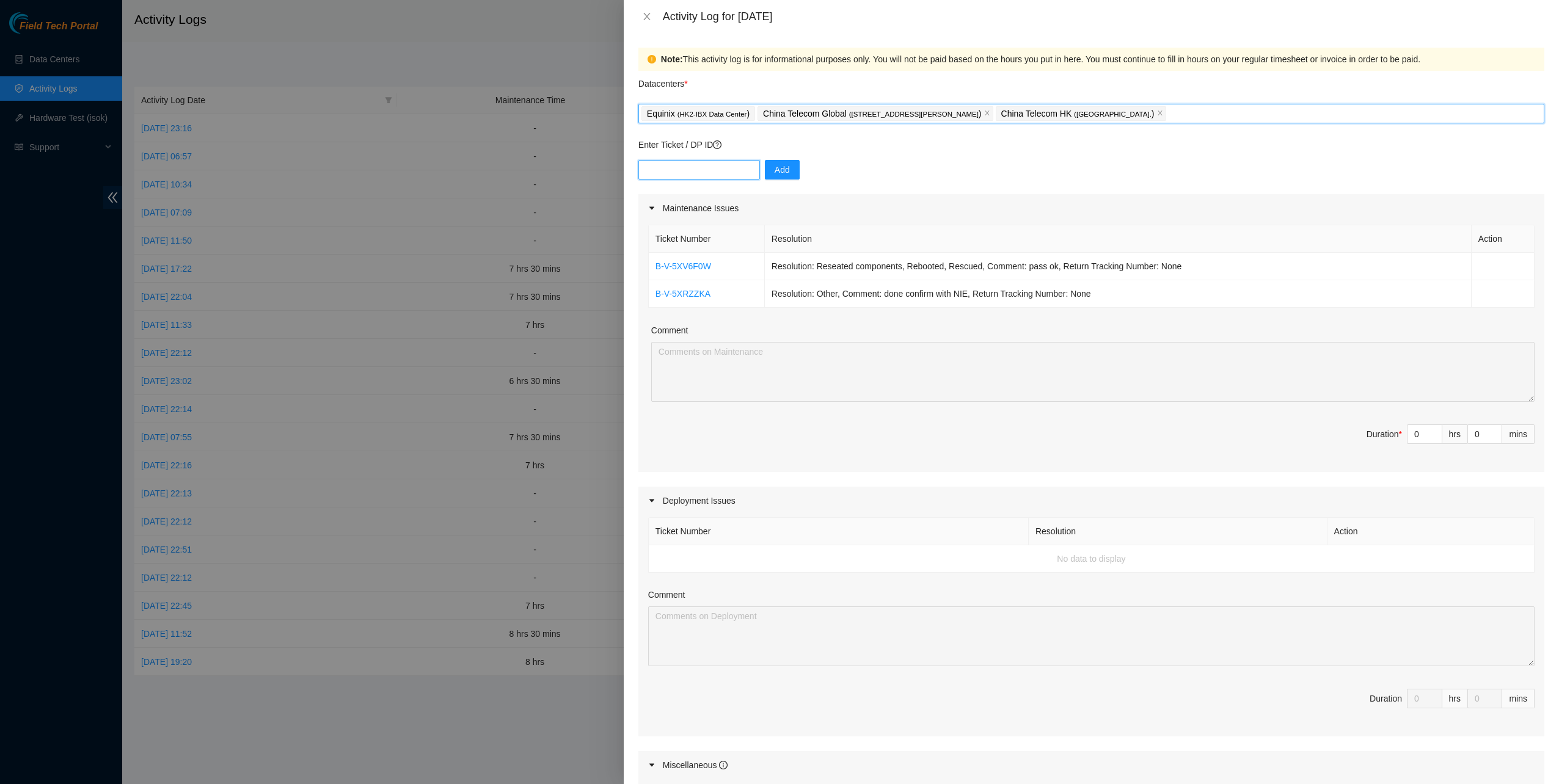
click at [695, 172] on input "text" at bounding box center [699, 170] width 121 height 20
paste input "B-V-5XAKBL0"
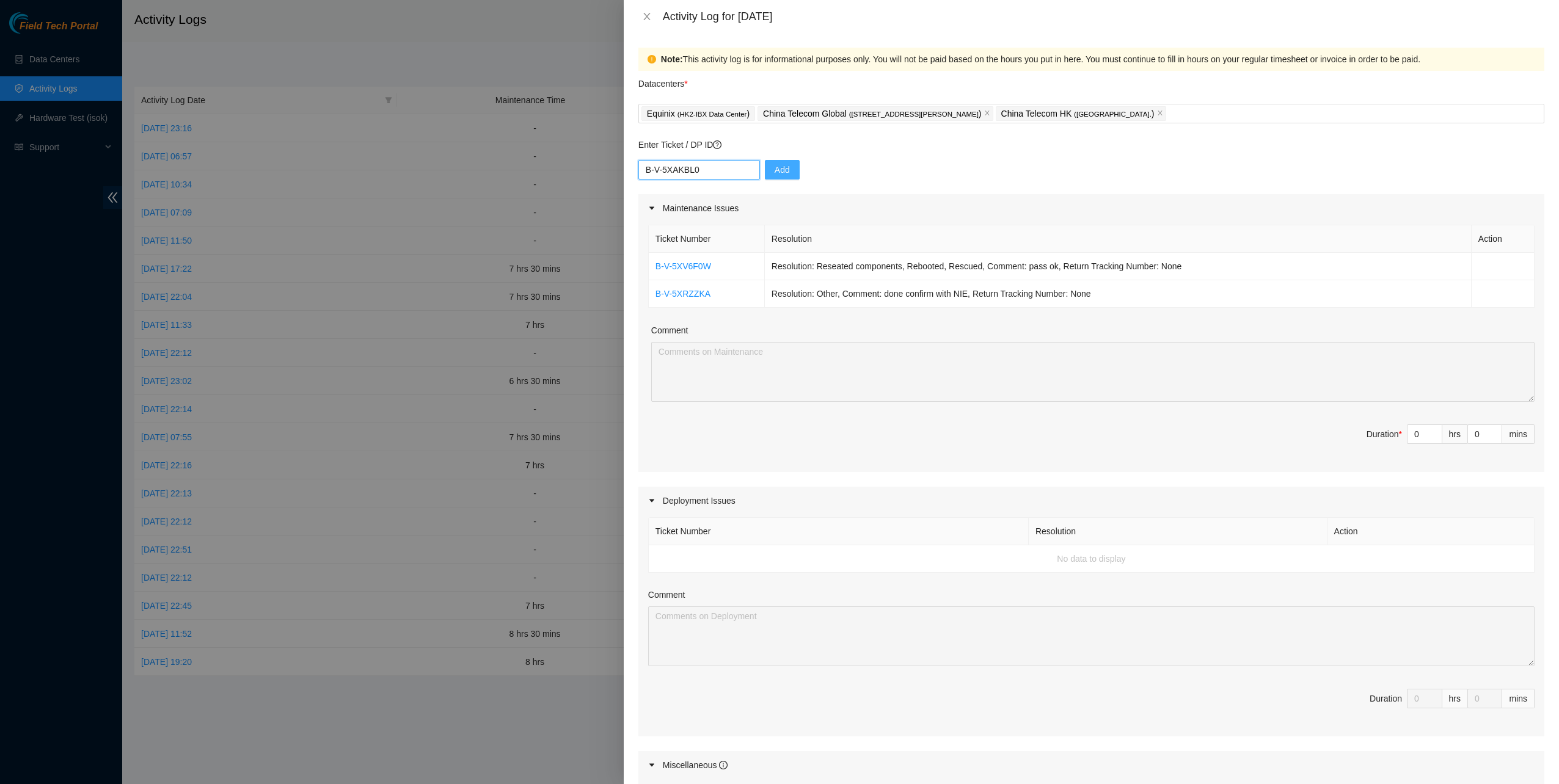
type input "B-V-5XAKBL0"
click at [776, 173] on span "Add" at bounding box center [782, 170] width 15 height 14
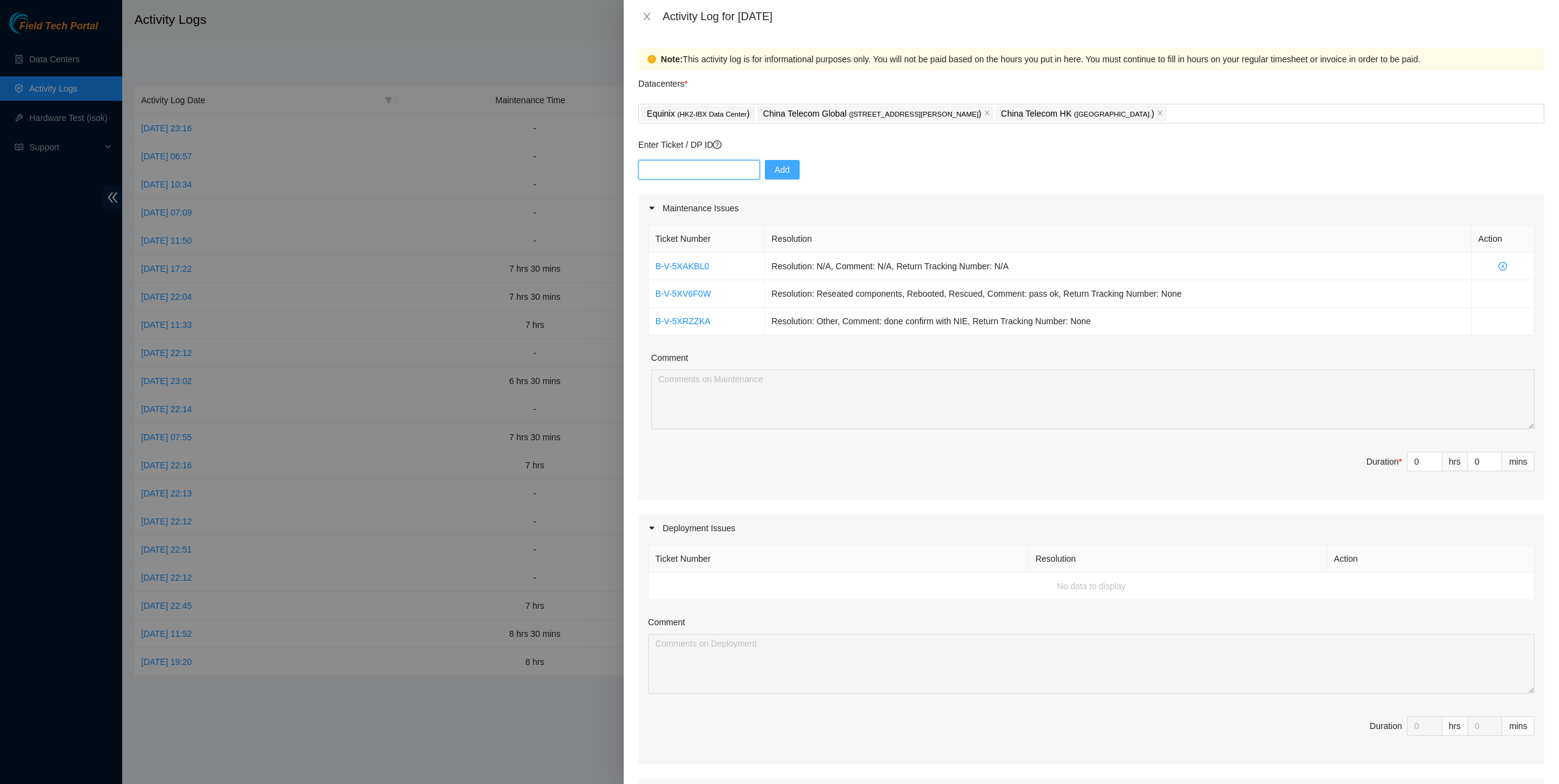
click at [707, 176] on input "text" at bounding box center [699, 170] width 121 height 20
paste input "B-V-5XAKBST"
drag, startPoint x: 646, startPoint y: 169, endPoint x: 723, endPoint y: 198, distance: 82.3
click at [646, 169] on input "B-V-5XAKBST" at bounding box center [699, 170] width 121 height 20
type input "B-V-5XAKBST"
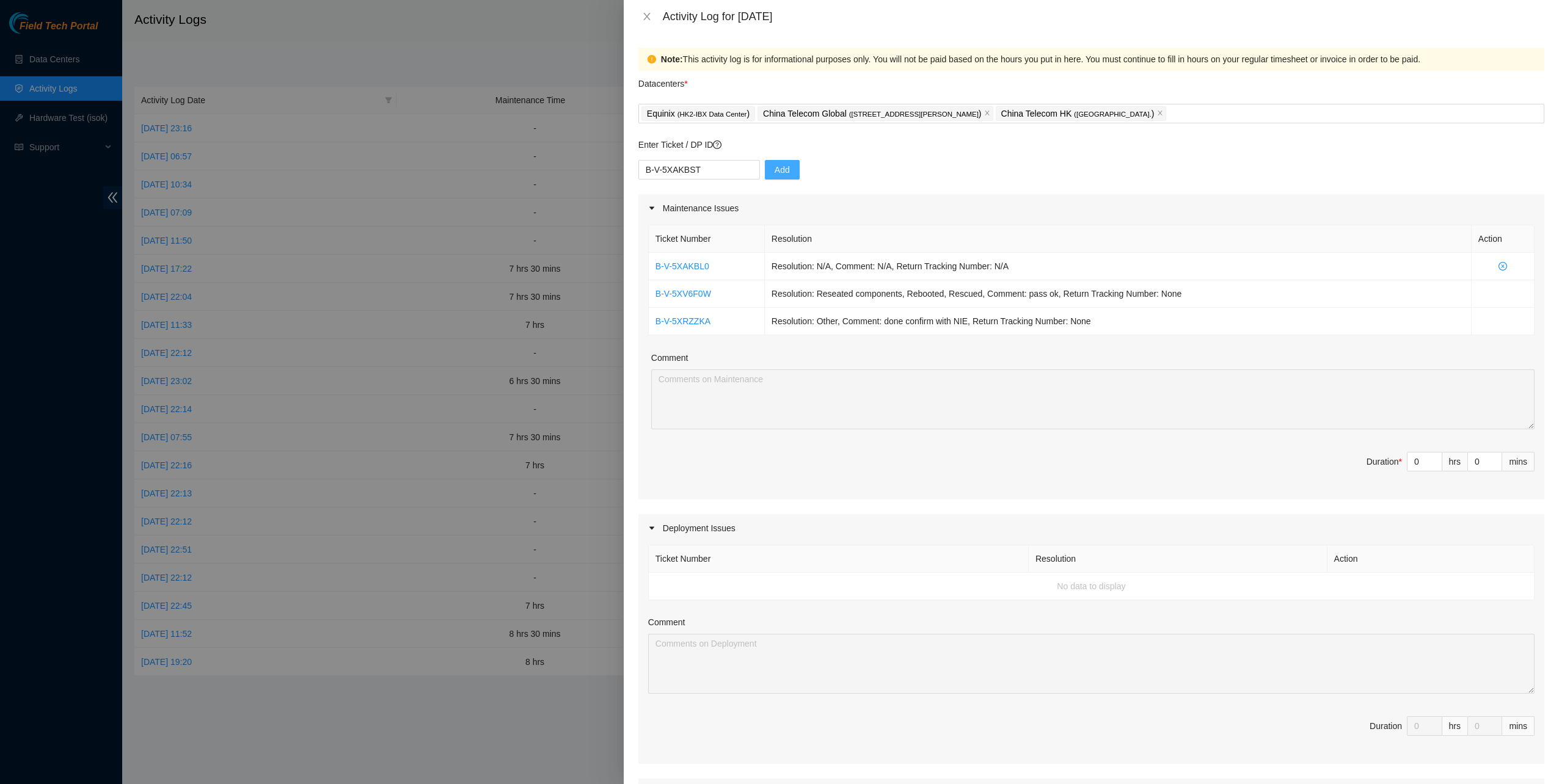
click at [780, 169] on span "Add" at bounding box center [782, 170] width 15 height 14
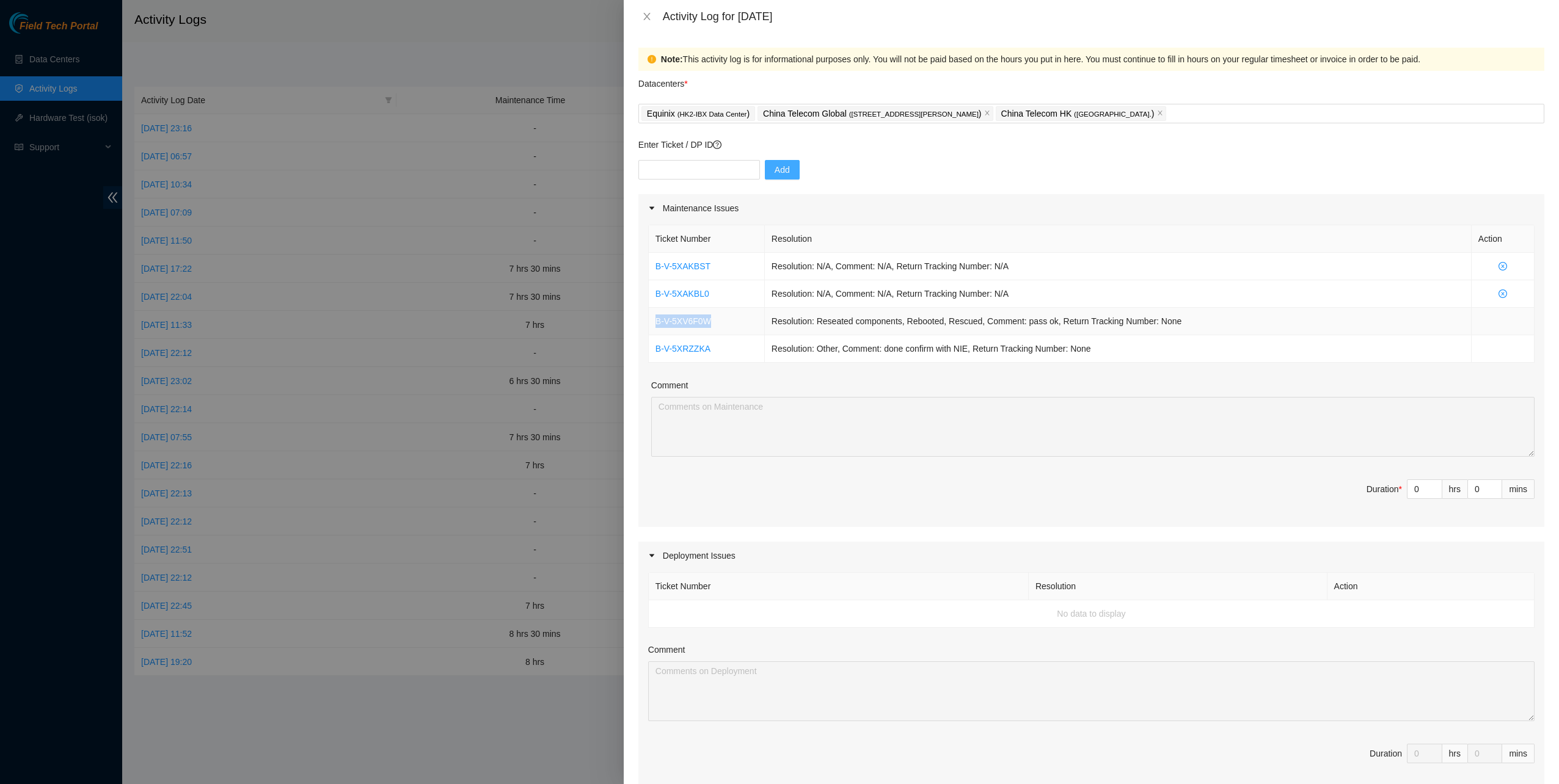
drag, startPoint x: 710, startPoint y: 320, endPoint x: 652, endPoint y: 319, distance: 58.0
click at [652, 319] on td "B-V-5XV6F0W" at bounding box center [707, 321] width 116 height 27
copy link "B-V-5XV6F0W"
click at [732, 345] on td "B-V-5XRZZKA" at bounding box center [707, 349] width 116 height 27
drag, startPoint x: 711, startPoint y: 320, endPoint x: 653, endPoint y: 321, distance: 58.0
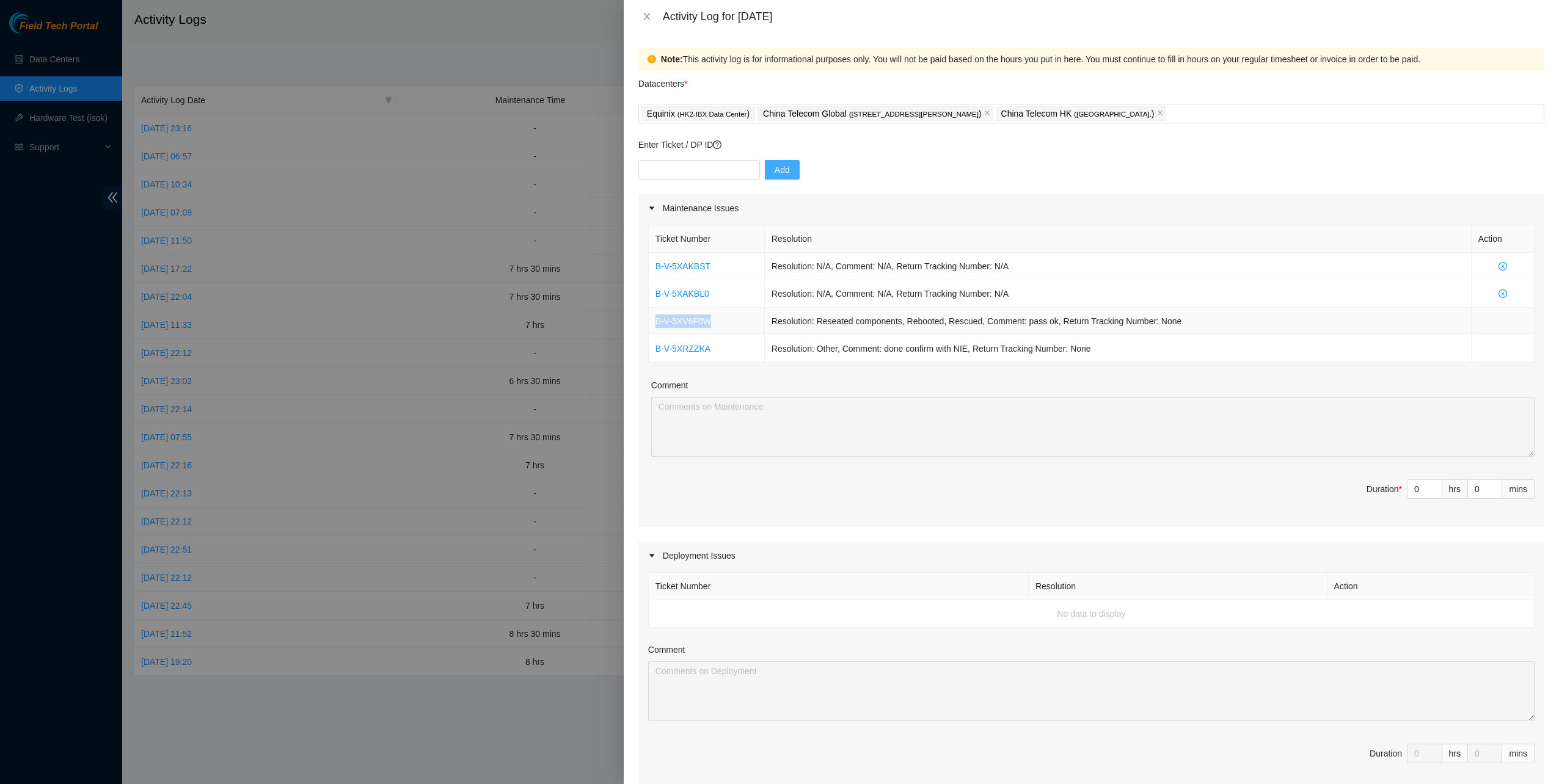
click at [653, 321] on td "B-V-5XV6F0W" at bounding box center [707, 321] width 116 height 27
copy link "B-V-5XV6F0W"
click at [701, 171] on input "text" at bounding box center [699, 170] width 121 height 20
paste input "B-V-5XAKBST"
type input "B-V-5XAKBST"
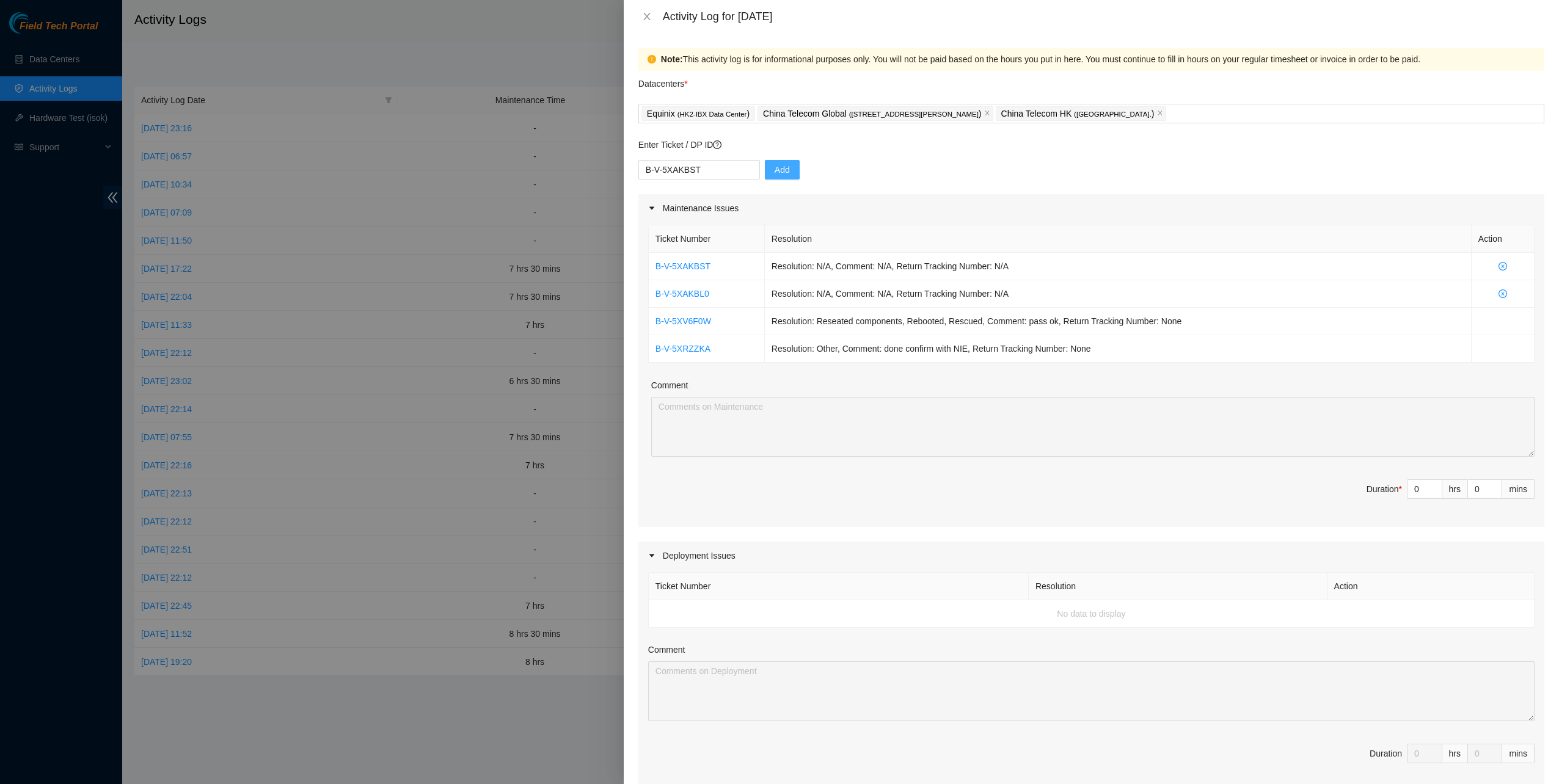
click at [775, 173] on span "Add" at bounding box center [782, 170] width 15 height 14
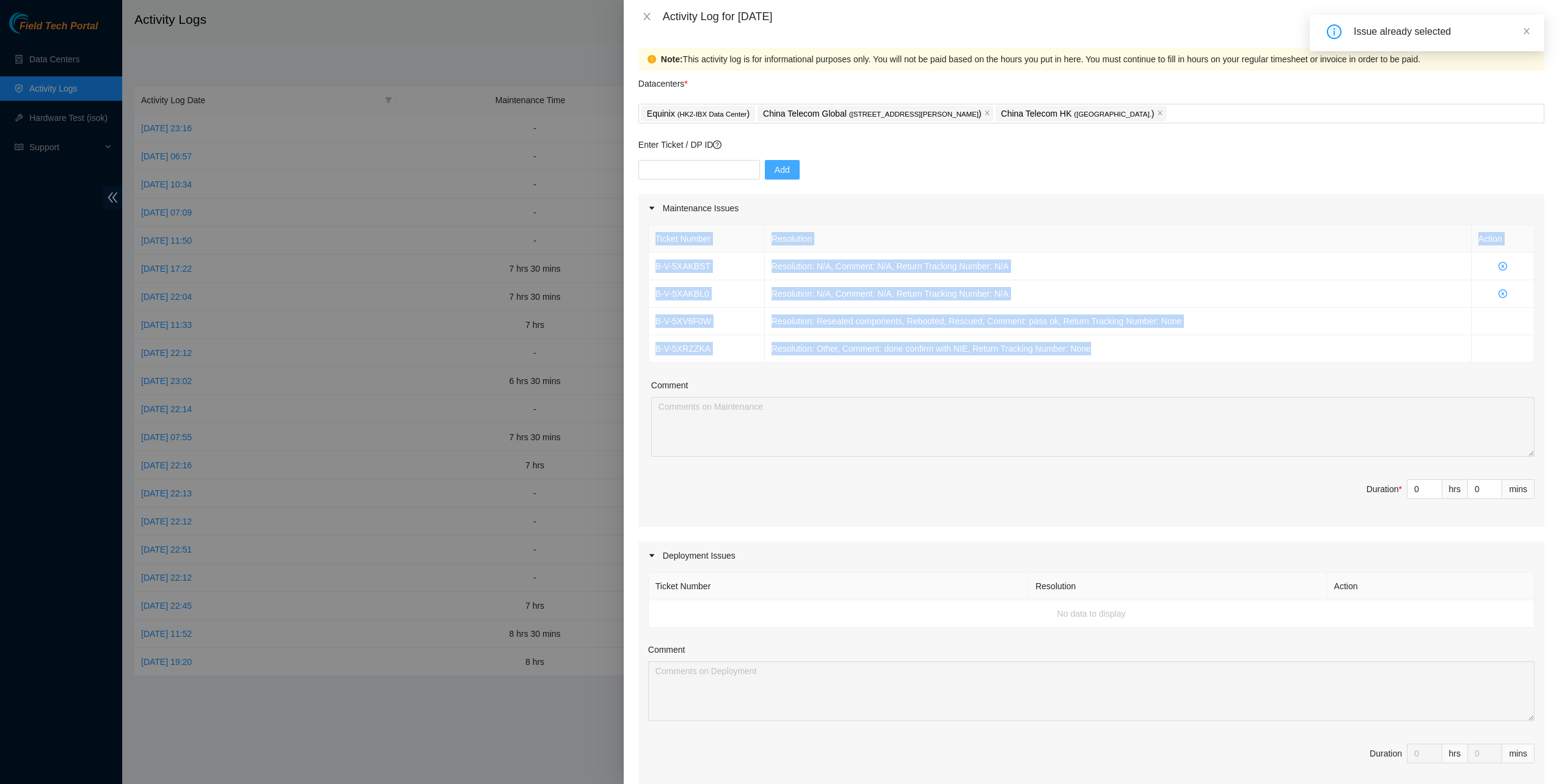
drag, startPoint x: 1101, startPoint y: 347, endPoint x: 652, endPoint y: 240, distance: 461.6
click at [652, 240] on table "Ticket Number Resolution Action B-V-5XAKBST Resolution: N/A, Comment: N/A, Retu…" at bounding box center [1092, 293] width 886 height 138
copy table "Ticket Number Resolution Action B-V-5XAKBST Resolution: N/A, Comment: N/A, Retu…"
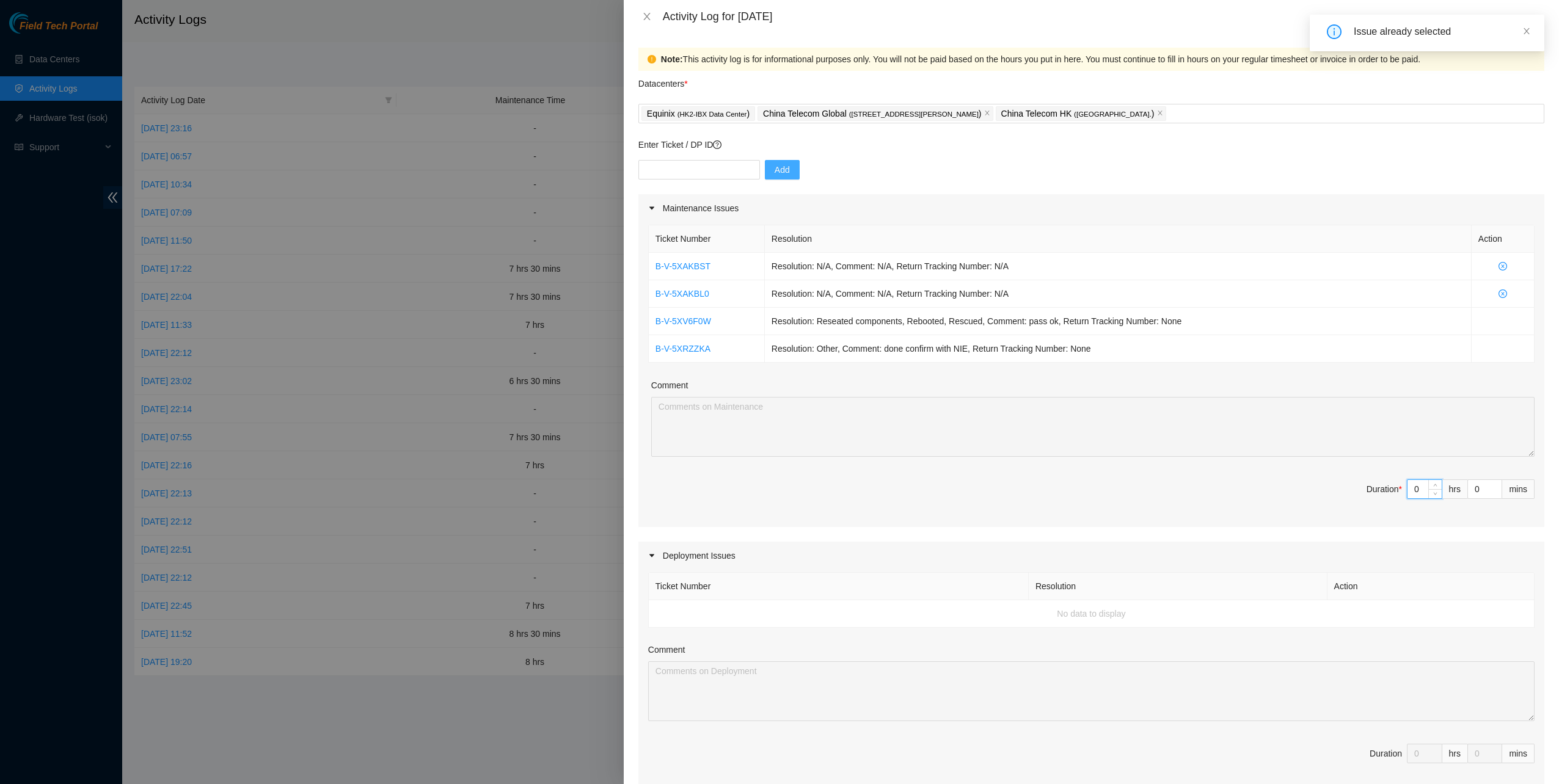
drag, startPoint x: 1409, startPoint y: 491, endPoint x: 1384, endPoint y: 486, distance: 25.5
click at [1387, 486] on span "Duration * 0 hrs 0 mins" at bounding box center [1092, 496] width 887 height 34
type input "7"
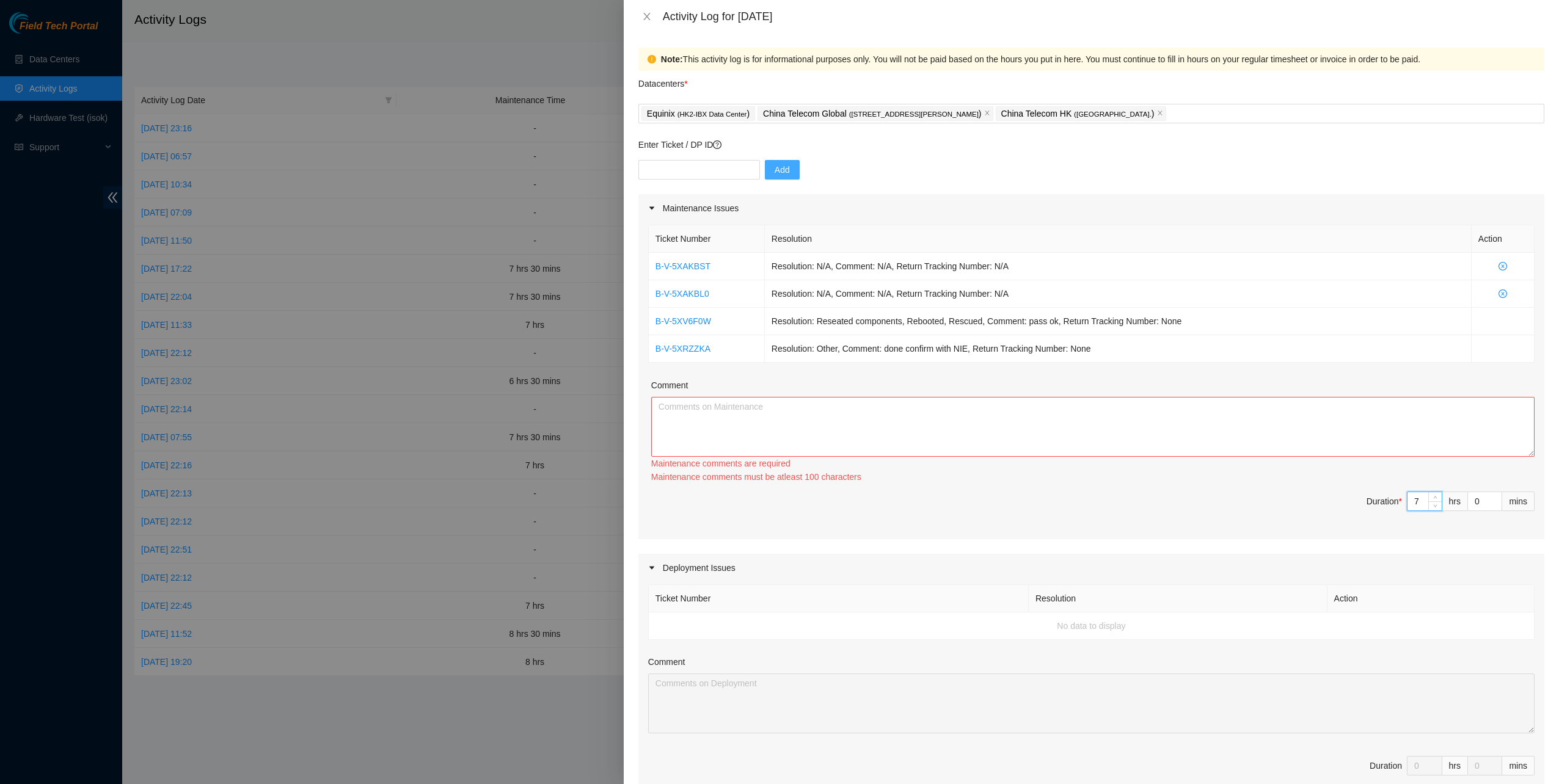
type input "7"
click at [948, 384] on div "Comment" at bounding box center [1093, 388] width 884 height 18
click at [951, 420] on textarea "Comment" at bounding box center [1093, 427] width 884 height 60
paste textarea "Ticket Number Resolution Action B-V-5XAKBST Resolution: N/A, Comment: N/A, Retu…"
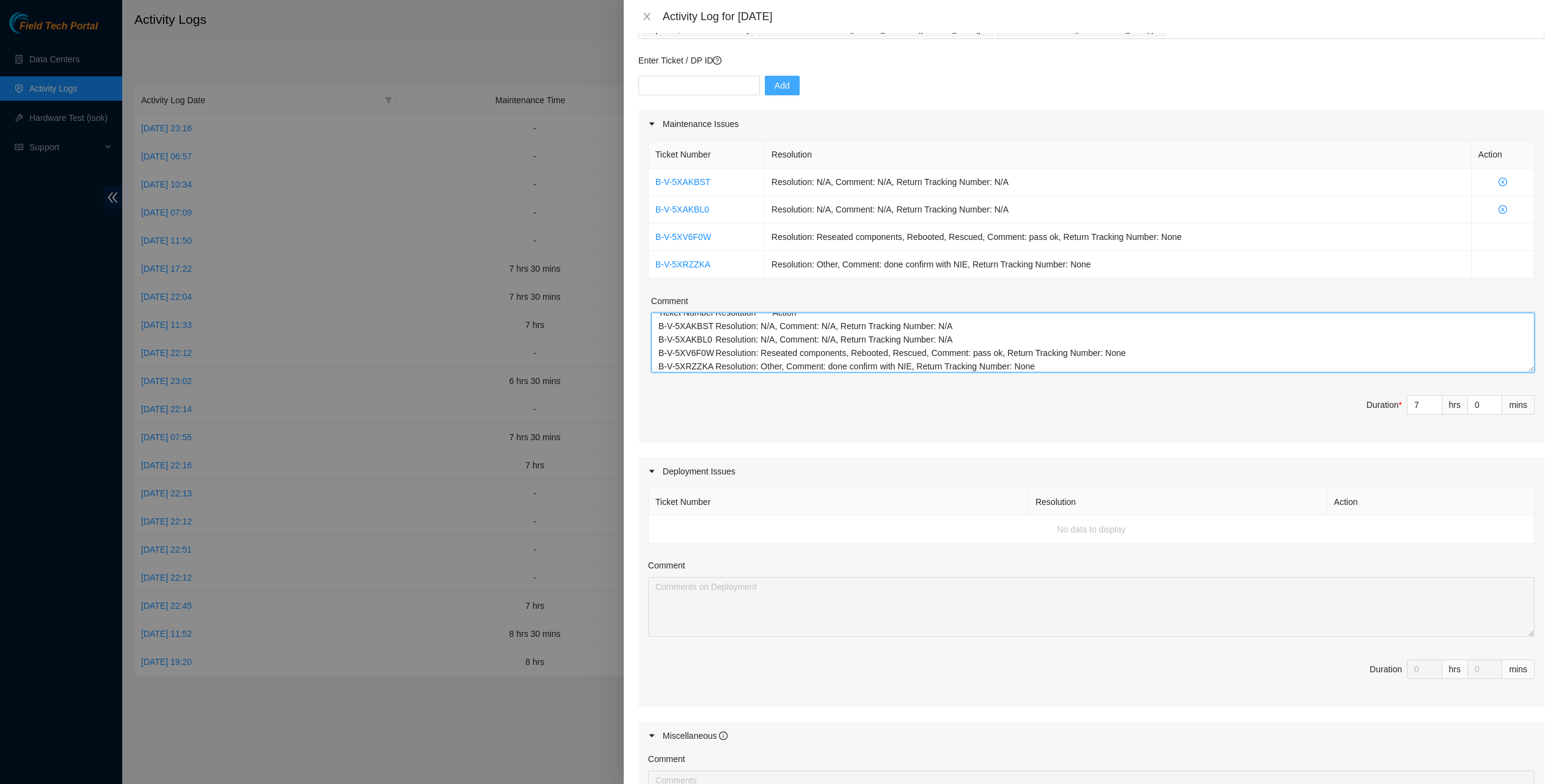
scroll to position [322, 0]
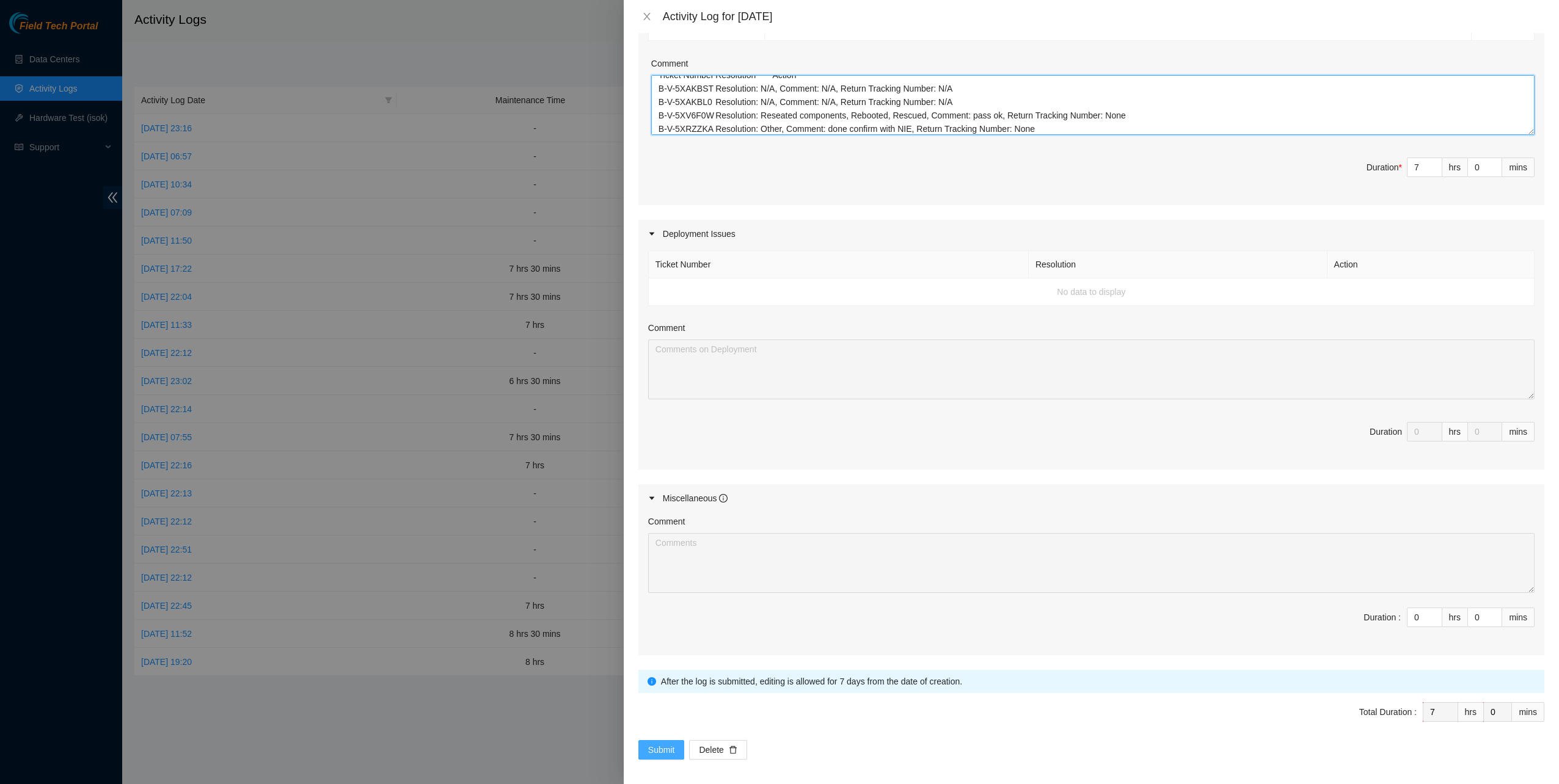
type textarea "Ticket Number Resolution Action B-V-5XAKBST Resolution: N/A, Comment: N/A, Retu…"
drag, startPoint x: 661, startPoint y: 740, endPoint x: 666, endPoint y: 744, distance: 6.4
click at [661, 743] on span "Submit" at bounding box center [661, 750] width 27 height 14
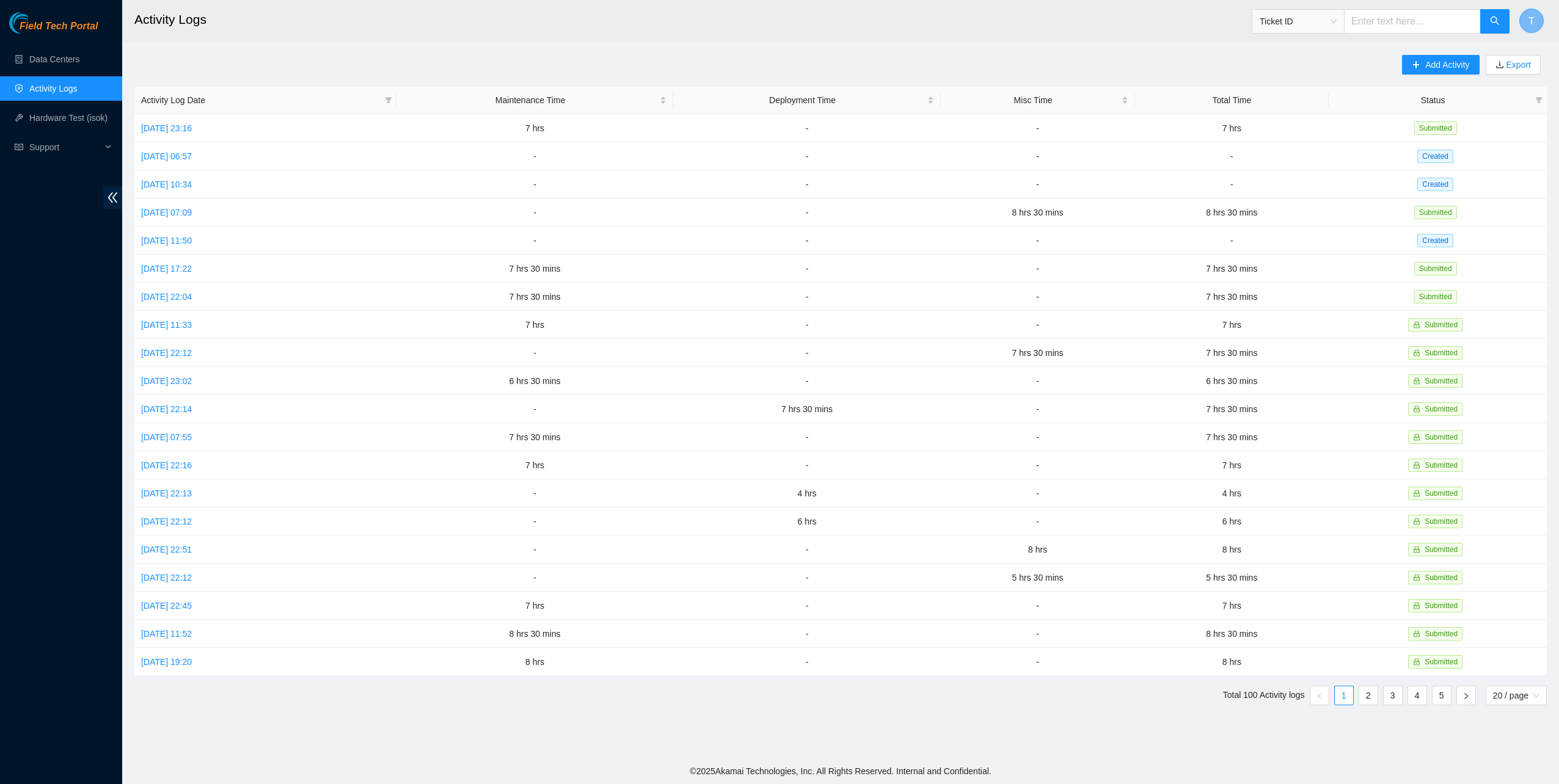
drag, startPoint x: 1534, startPoint y: 7, endPoint x: 1536, endPoint y: 16, distance: 9.2
click at [1534, 14] on div "T" at bounding box center [1532, 21] width 24 height 39
click at [1535, 18] on button "T" at bounding box center [1532, 21] width 24 height 24
click at [1461, 130] on link "Logout" at bounding box center [1448, 134] width 26 height 10
